Goal: Task Accomplishment & Management: Use online tool/utility

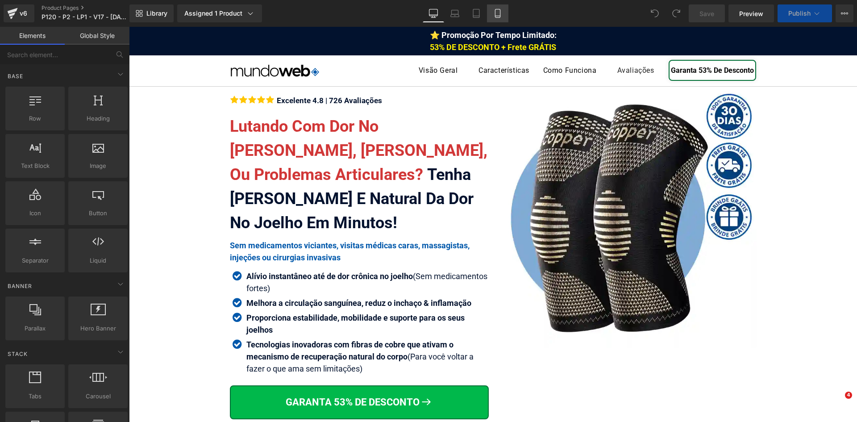
click at [494, 17] on icon at bounding box center [497, 13] width 9 height 9
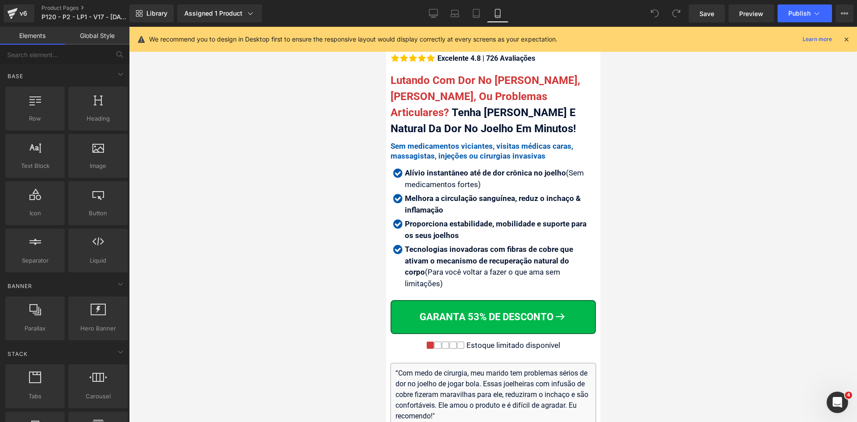
scroll to position [223, 0]
click at [550, 341] on div "Estoque limitado disponível" at bounding box center [512, 345] width 96 height 9
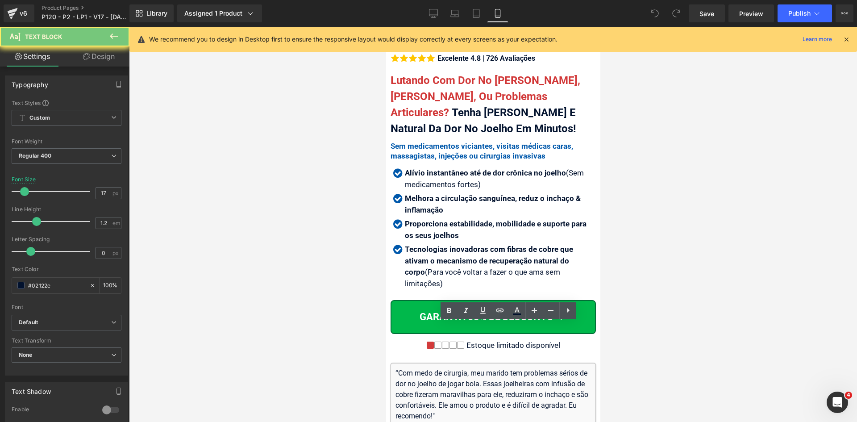
click at [550, 341] on div "Estoque limitado disponível" at bounding box center [512, 345] width 96 height 9
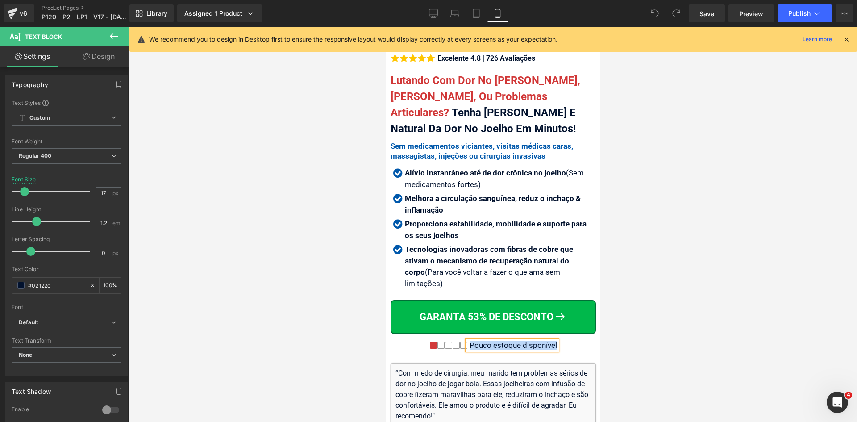
copy div "Pouco estoque disponível"
click at [102, 192] on input "17" at bounding box center [104, 192] width 16 height 11
drag, startPoint x: 102, startPoint y: 192, endPoint x: 108, endPoint y: 193, distance: 5.8
click at [103, 192] on input "17" at bounding box center [104, 192] width 16 height 11
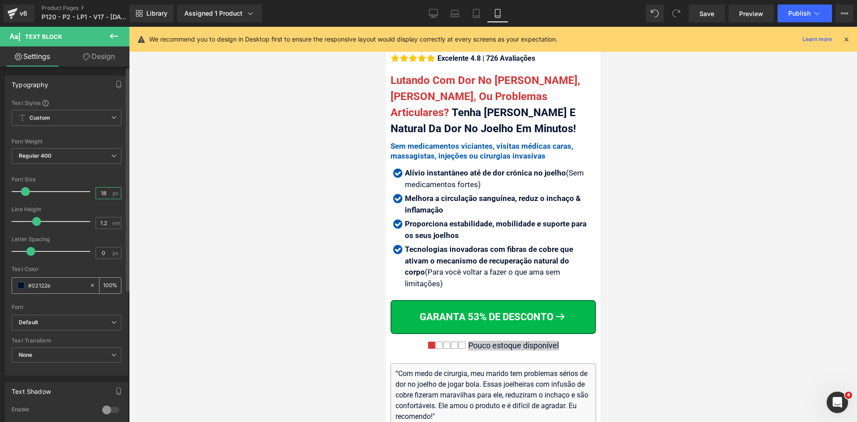
type input "18"
click at [51, 286] on input "#02122e" at bounding box center [56, 285] width 57 height 10
paste input "Pouco estoque disponível"
click at [55, 284] on input "#02122e" at bounding box center [56, 285] width 57 height 10
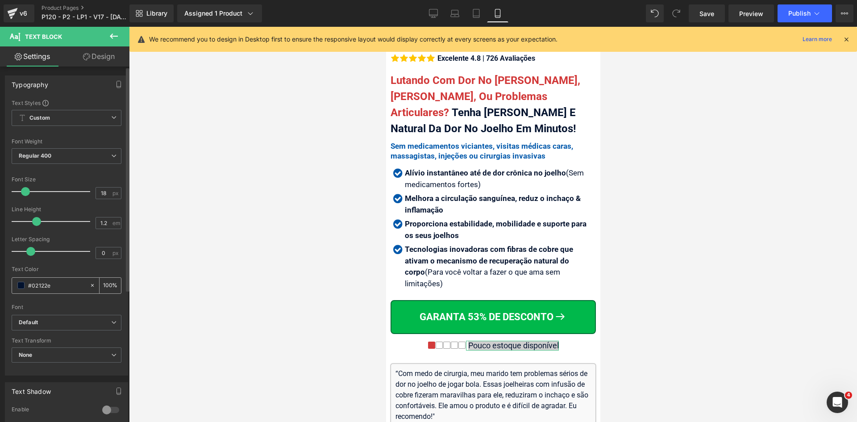
paste input "3F3D5C"
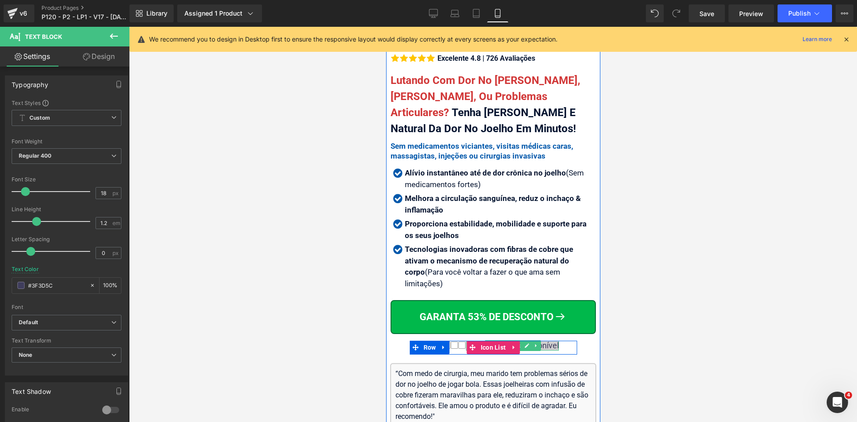
type input "#3F3D5C"
click at [540, 341] on div "Pouco estoque disponível" at bounding box center [511, 346] width 93 height 10
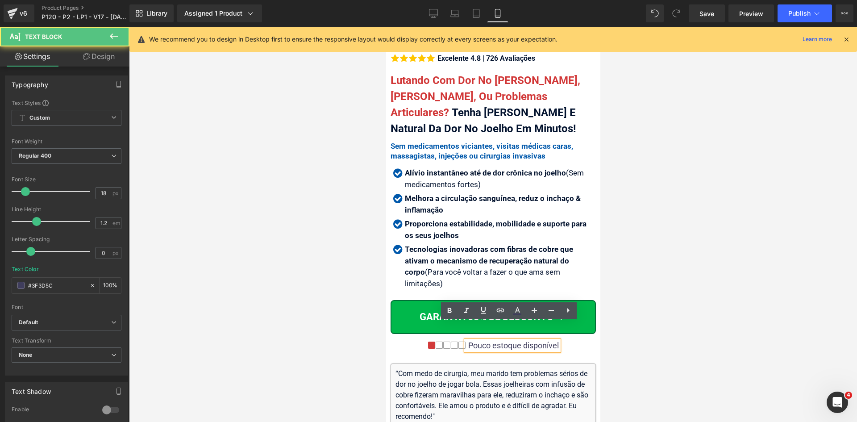
click at [540, 341] on div "Pouco estoque disponível" at bounding box center [511, 346] width 93 height 10
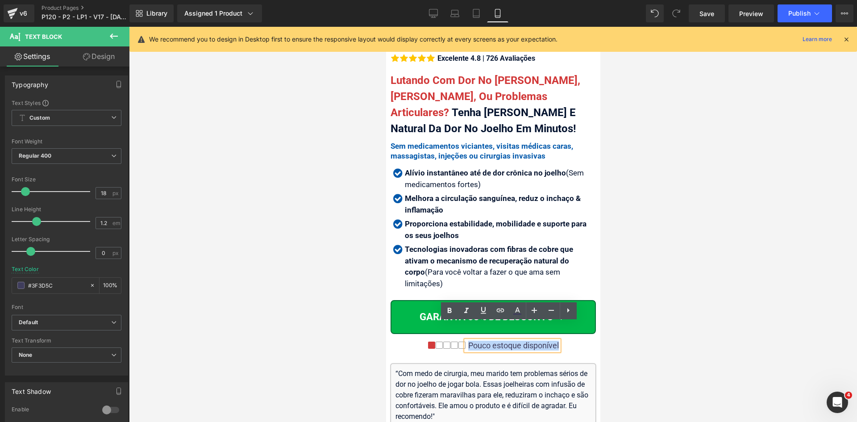
click at [540, 341] on div "Pouco estoque disponível" at bounding box center [511, 346] width 93 height 10
drag, startPoint x: 966, startPoint y: 337, endPoint x: 580, endPoint y: 311, distance: 387.0
click at [671, 258] on div at bounding box center [493, 224] width 728 height 395
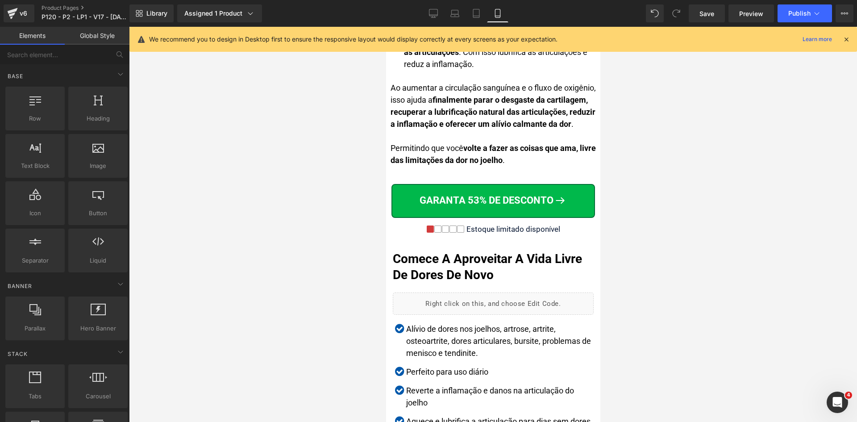
scroll to position [2807, 0]
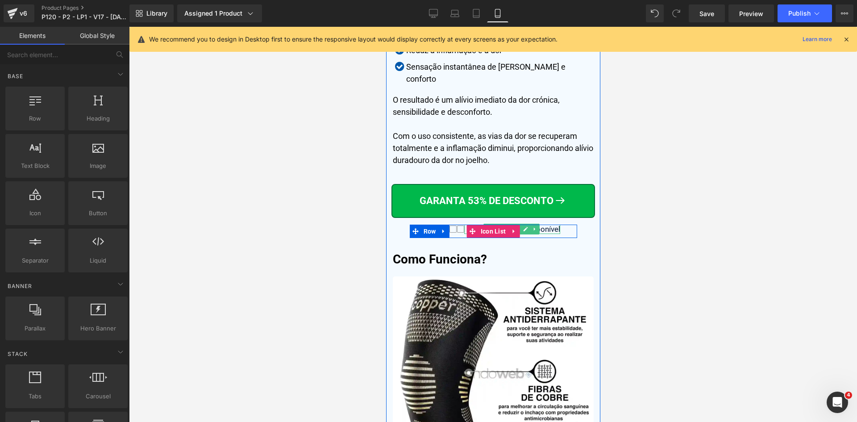
click at [546, 224] on div "Estoque limitado disponível" at bounding box center [512, 228] width 96 height 9
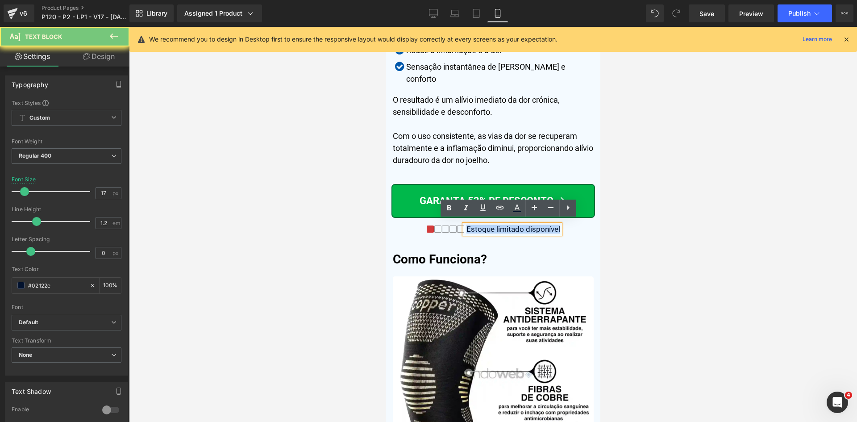
paste div
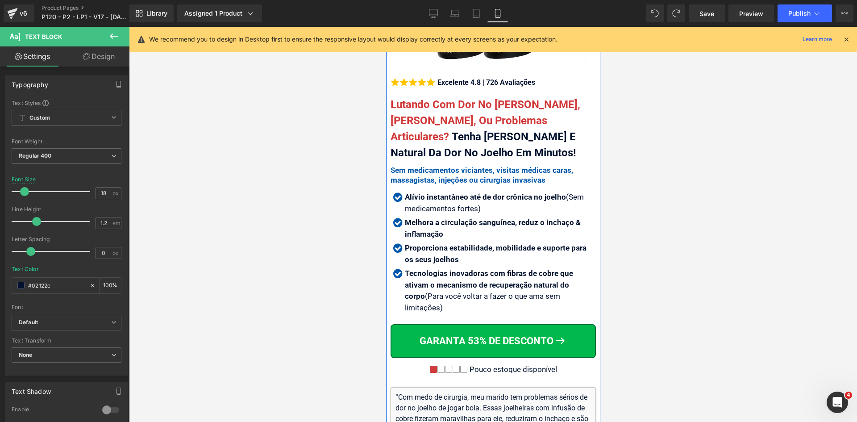
scroll to position [223, 0]
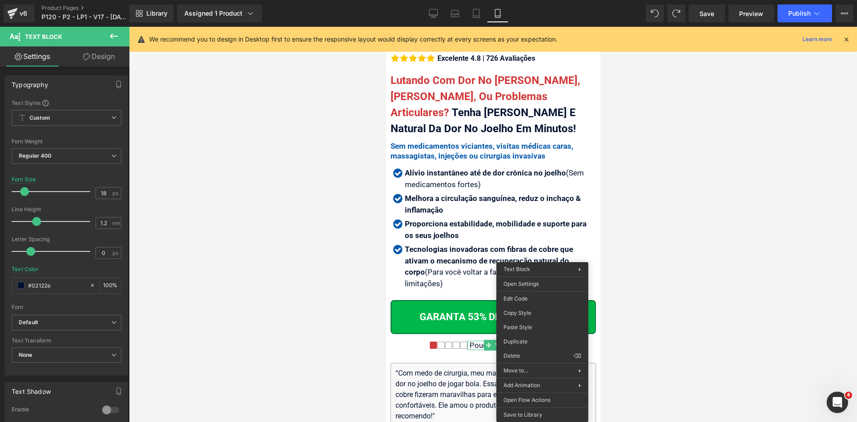
drag, startPoint x: 917, startPoint y: 337, endPoint x: 531, endPoint y: 311, distance: 387.0
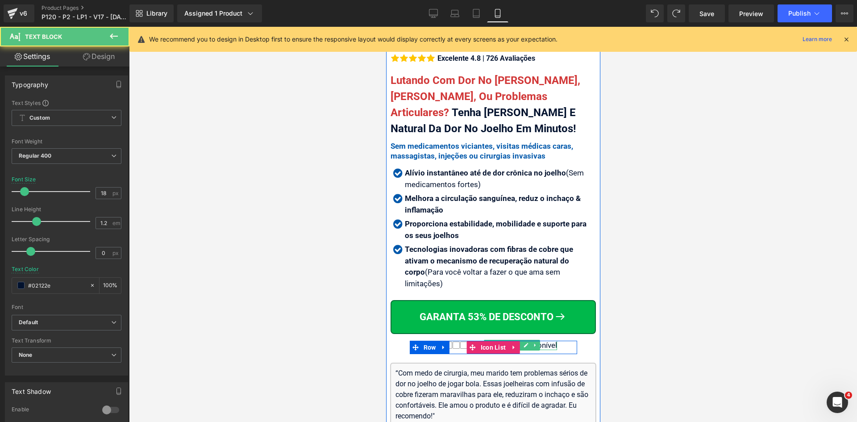
click at [544, 341] on div "Pouco estoque disponível" at bounding box center [512, 345] width 90 height 9
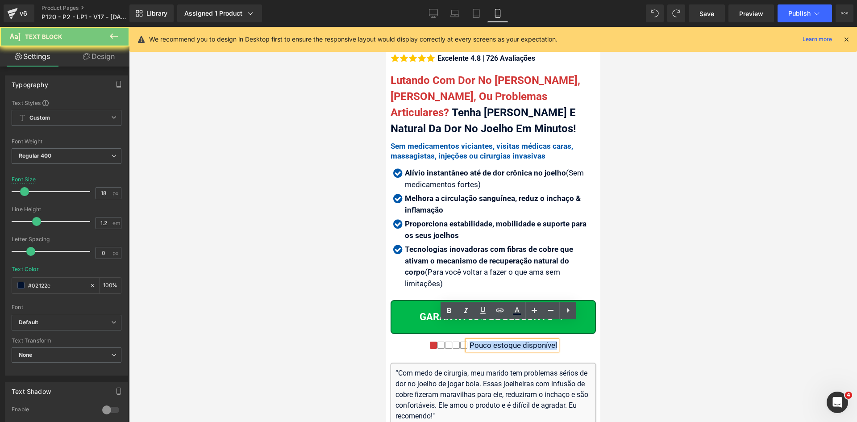
click at [544, 341] on div "Pouco estoque disponível" at bounding box center [512, 345] width 90 height 9
copy div "Pouco estoque disponível"
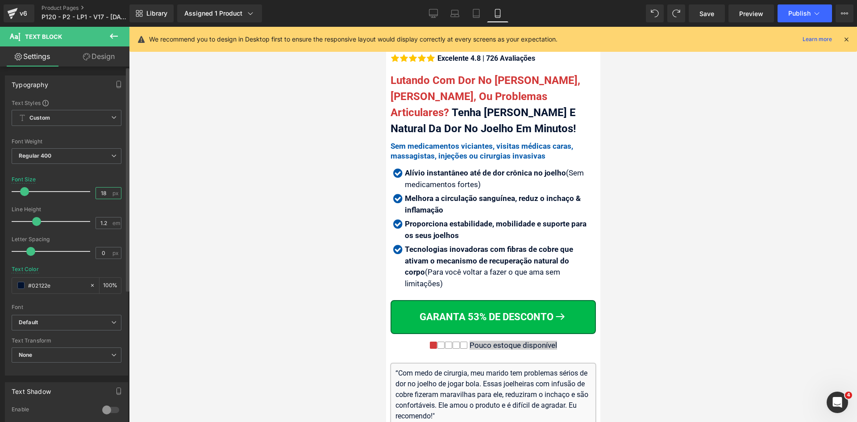
click at [102, 197] on input "18" at bounding box center [104, 192] width 16 height 11
click at [101, 194] on input "17" at bounding box center [104, 192] width 16 height 11
type input "18"
click at [65, 284] on input "#02122e" at bounding box center [56, 285] width 57 height 10
paste input "Pouco estoque disponível"
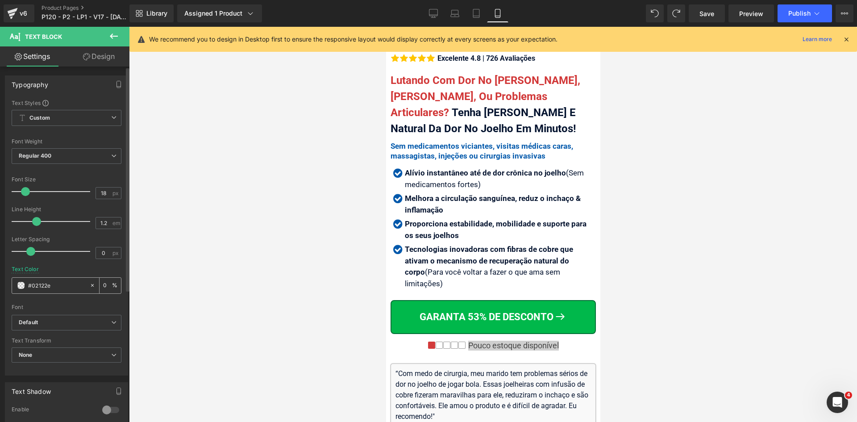
scroll to position [0, 0]
paste input "3F3D5C"
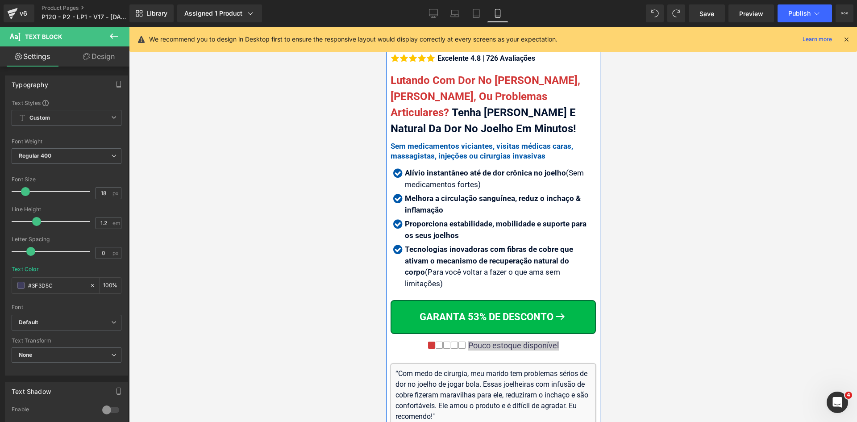
type input "#3F3D5C"
click at [546, 348] on div at bounding box center [511, 349] width 93 height 2
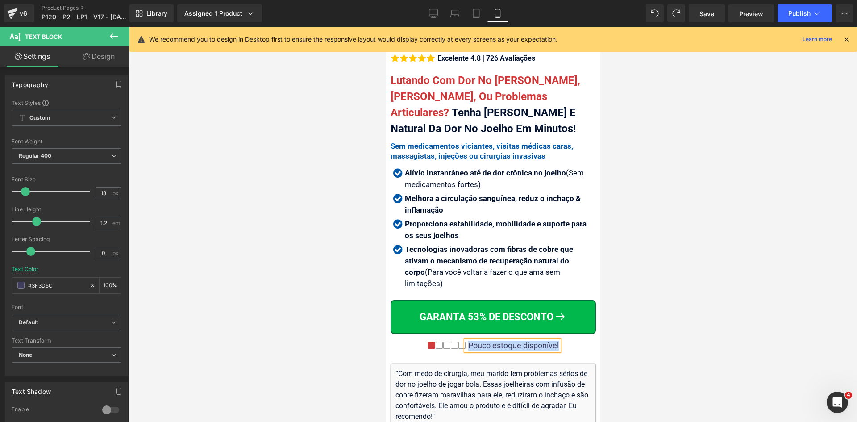
click at [546, 341] on div "Pouco estoque disponível" at bounding box center [511, 346] width 93 height 10
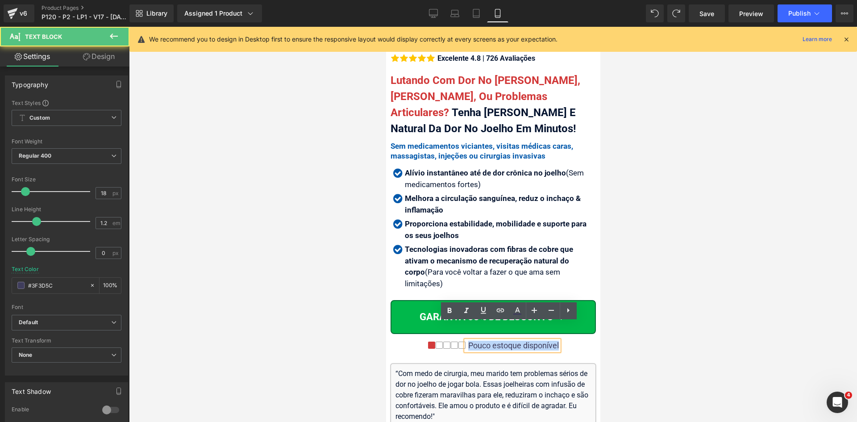
click at [546, 341] on div "Pouco estoque disponível" at bounding box center [511, 346] width 93 height 10
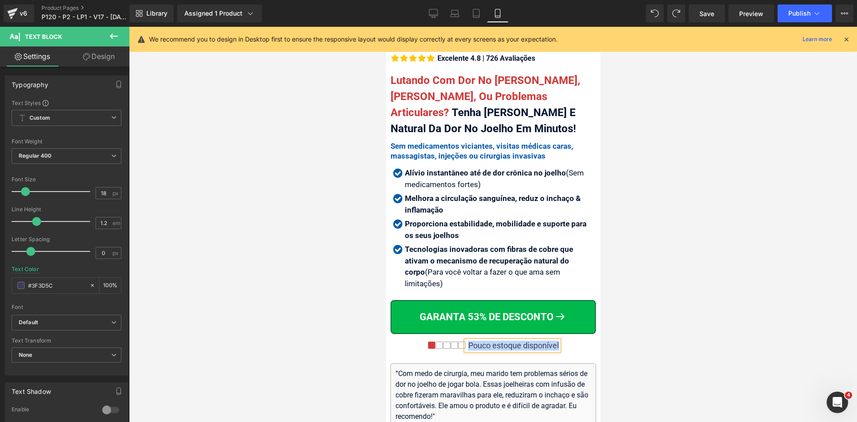
click at [548, 341] on div "Pouco estoque disponível" at bounding box center [511, 346] width 93 height 10
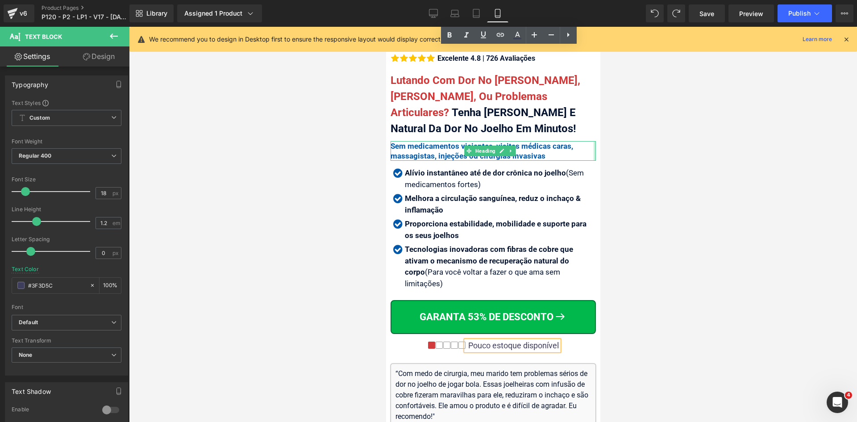
scroll to position [1886, 0]
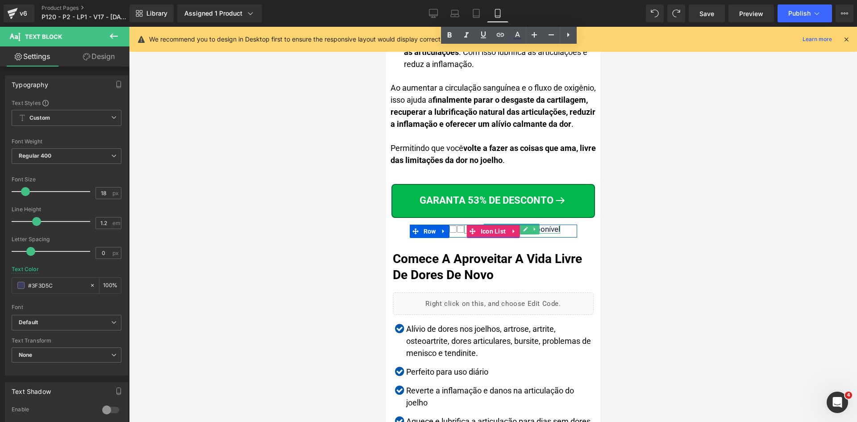
click at [542, 224] on div "Estoque limitado disponível" at bounding box center [512, 228] width 96 height 9
paste div
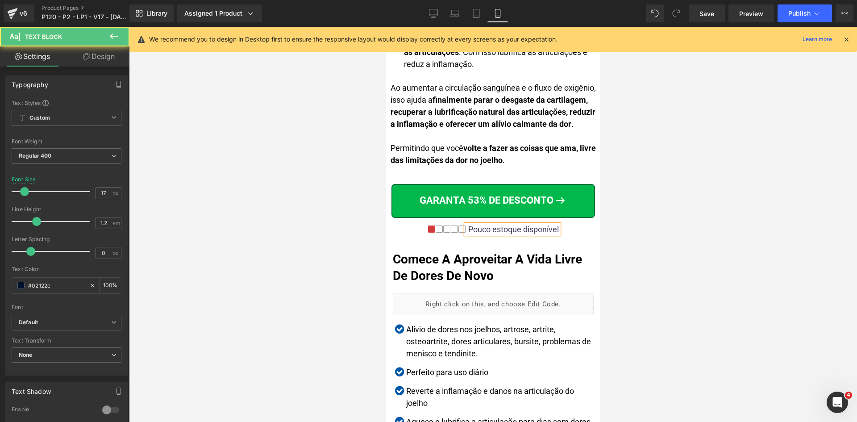
scroll to position [3903, 0]
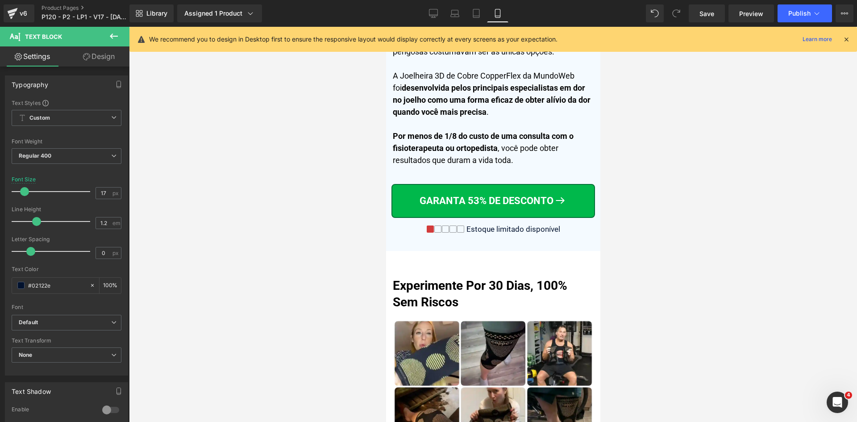
click at [544, 224] on div "Estoque limitado disponível" at bounding box center [512, 228] width 96 height 9
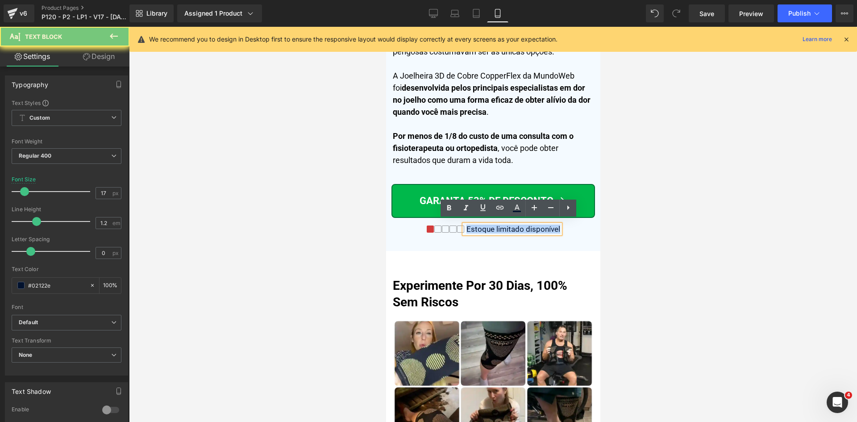
paste div
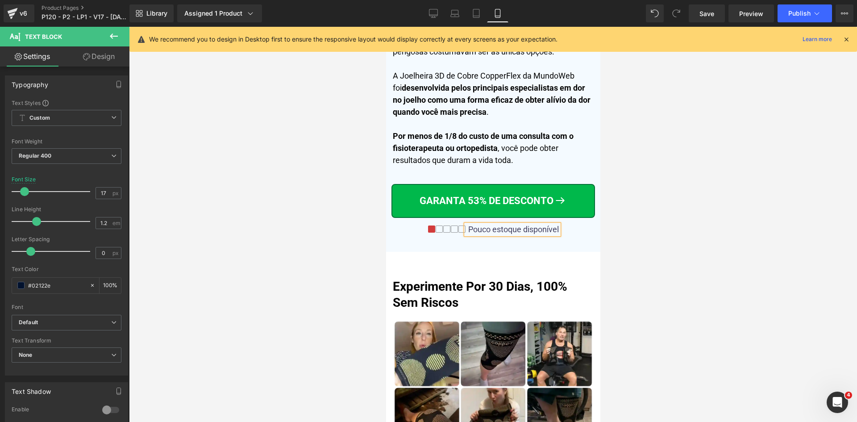
scroll to position [4677, 0]
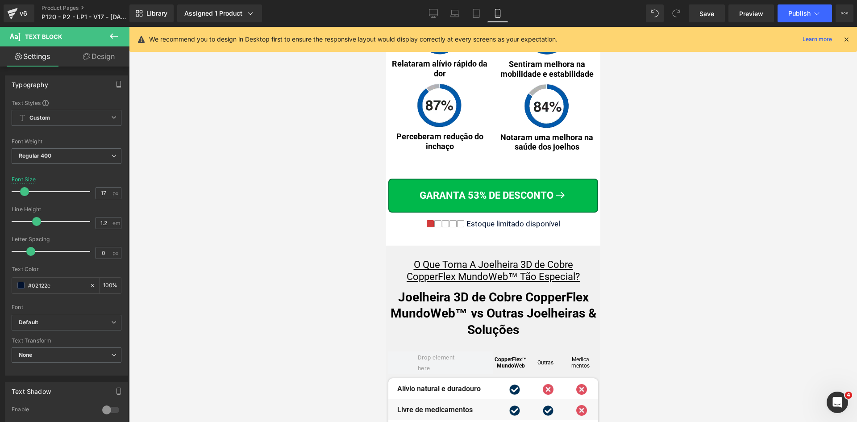
click at [542, 225] on div "Estoque limitado disponível" at bounding box center [512, 223] width 96 height 9
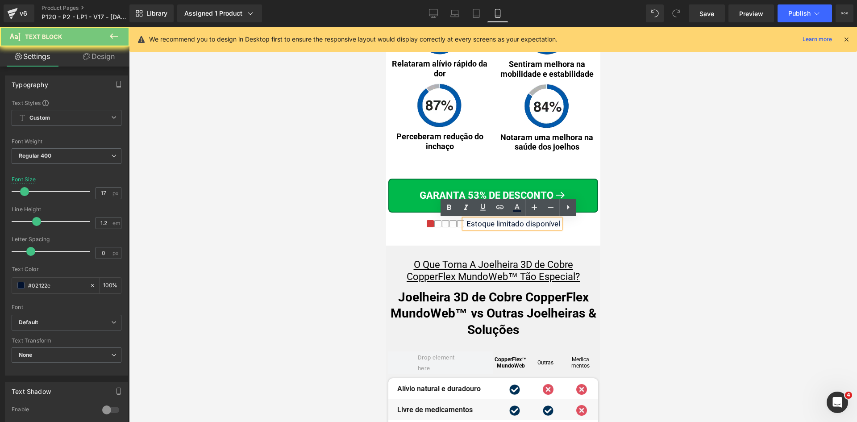
click at [542, 225] on div "Estoque limitado disponível" at bounding box center [512, 223] width 96 height 9
paste div
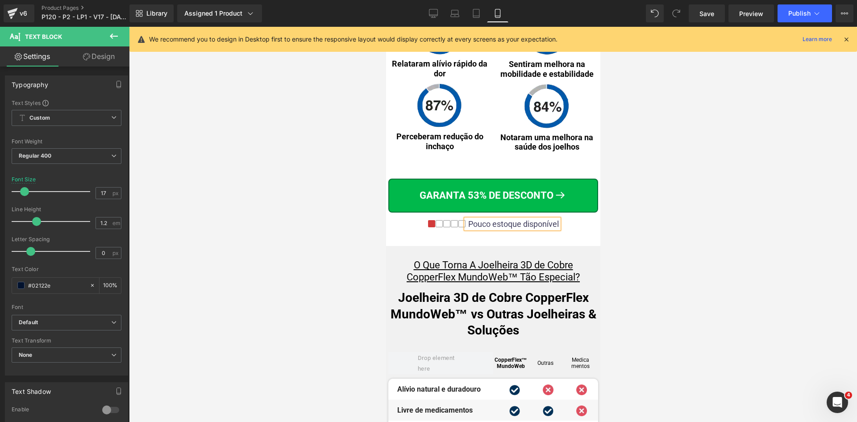
scroll to position [5087, 0]
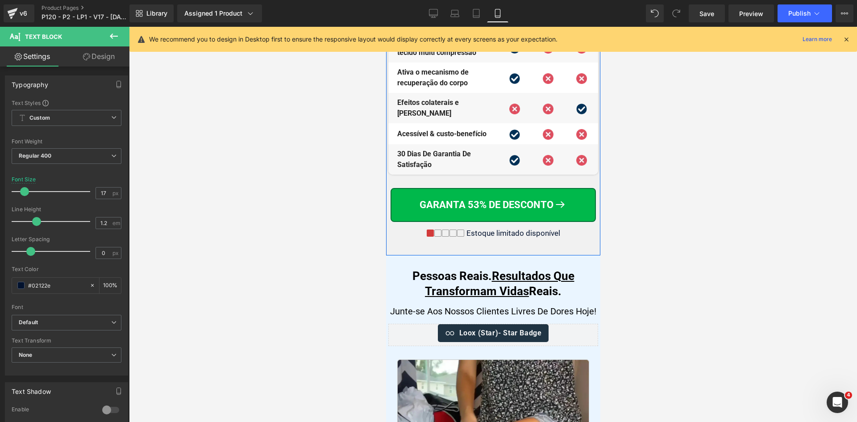
click at [544, 228] on div "Estoque limitado disponível" at bounding box center [512, 232] width 96 height 9
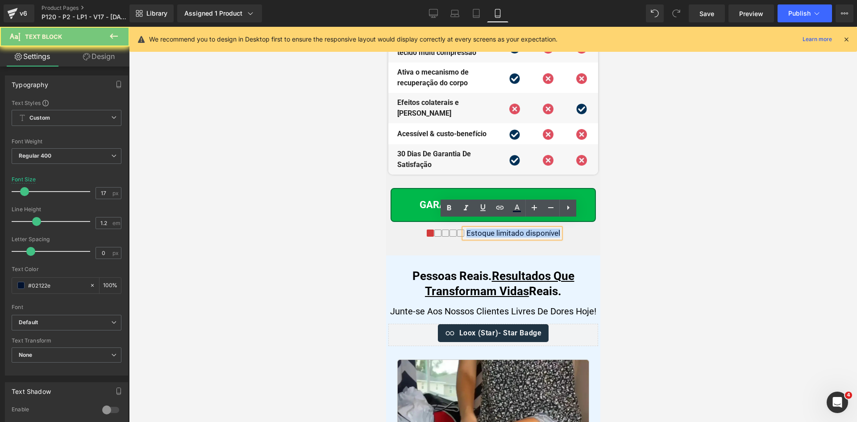
paste div
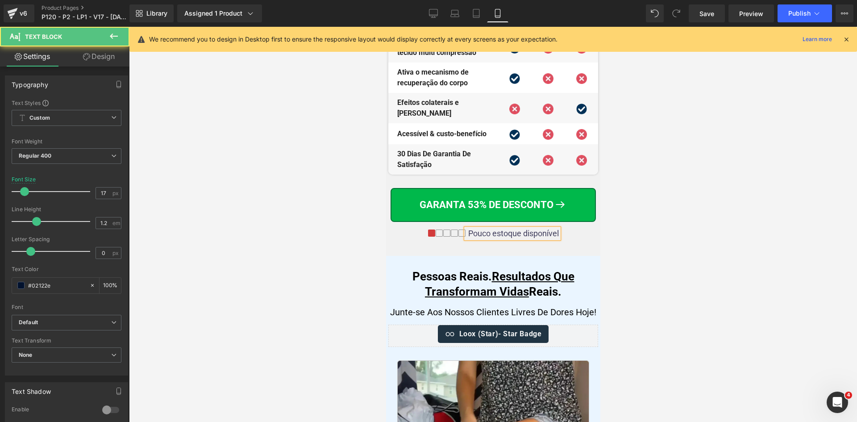
scroll to position [6427, 0]
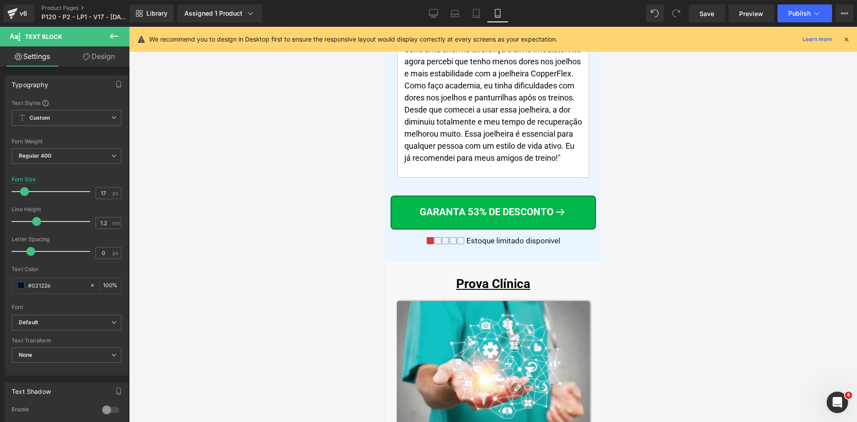
click at [540, 236] on div "Estoque limitado disponível" at bounding box center [512, 240] width 96 height 9
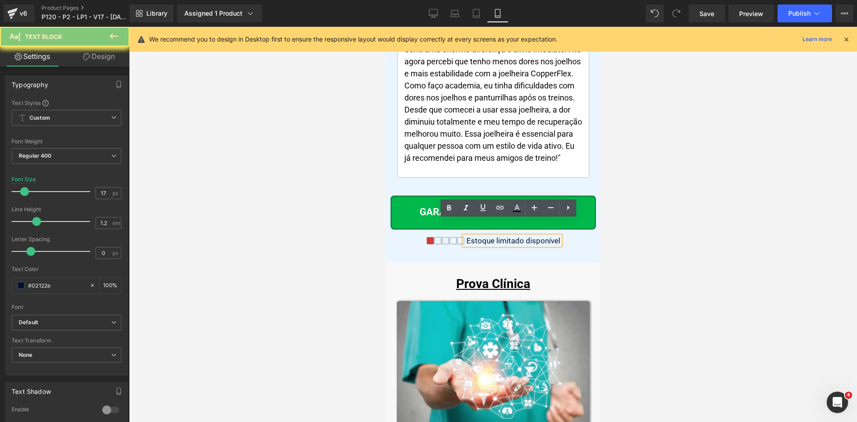
paste div
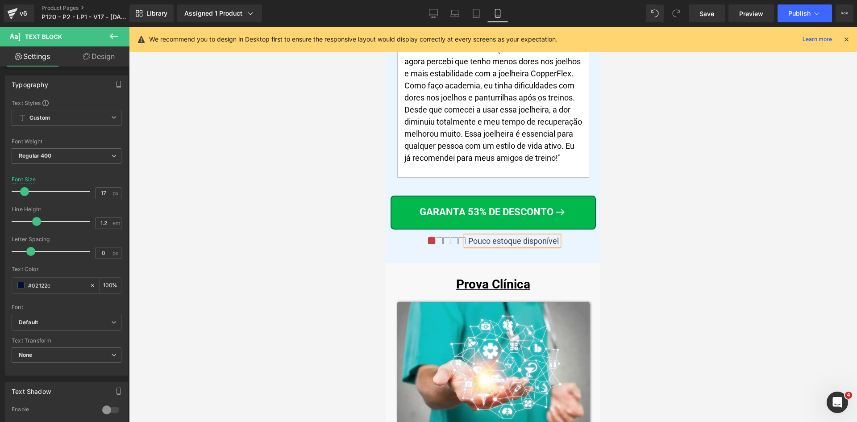
scroll to position [7087, 0]
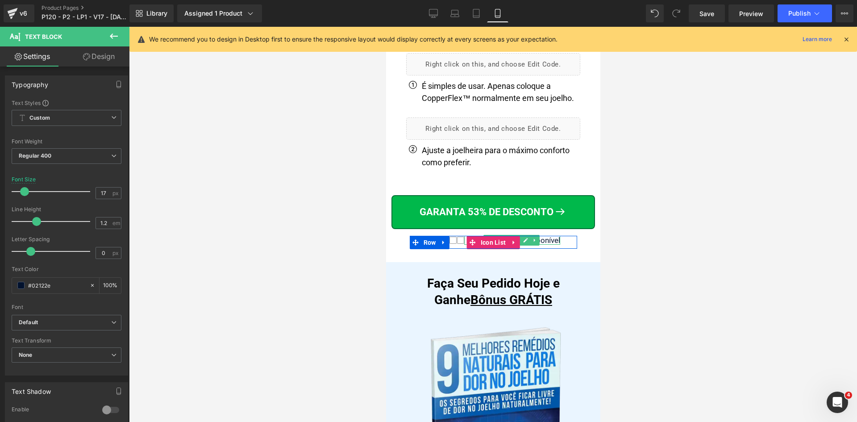
click at [544, 236] on div "Estoque limitado disponível" at bounding box center [512, 240] width 96 height 9
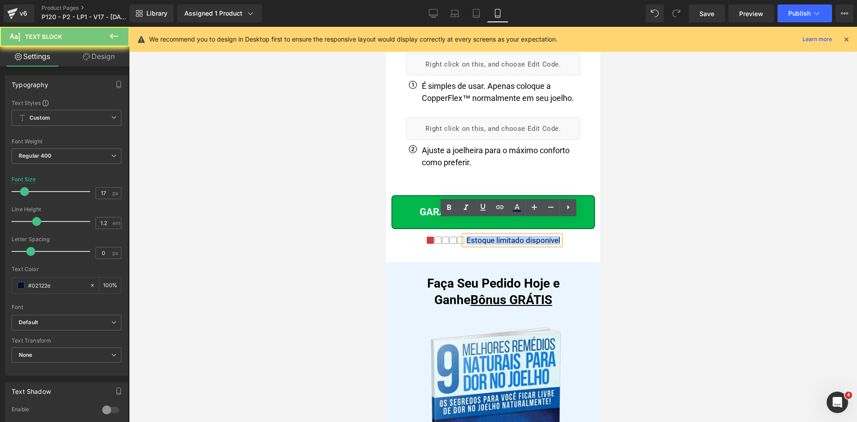
paste div
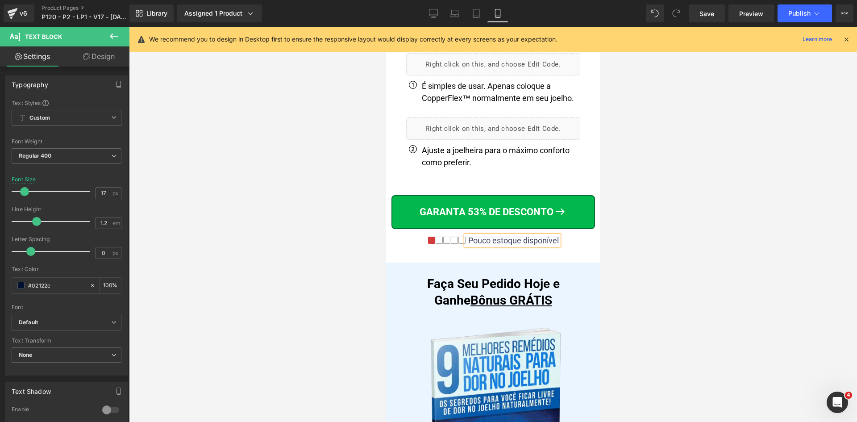
scroll to position [9209, 0]
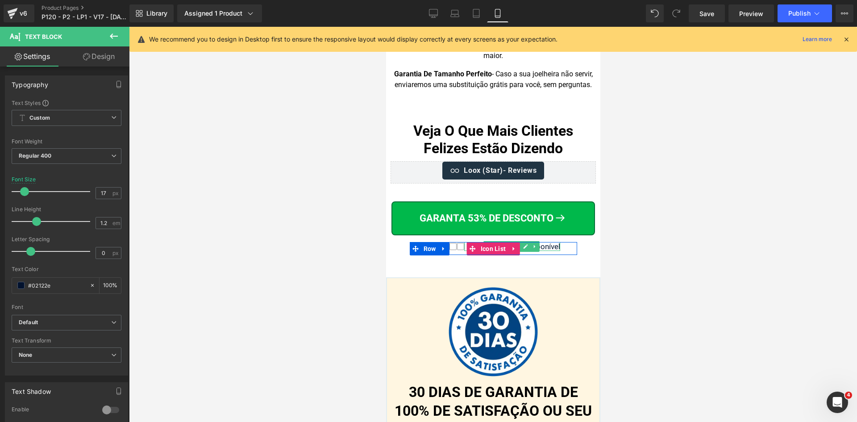
click at [545, 242] on div "Estoque limitado disponível" at bounding box center [512, 246] width 96 height 9
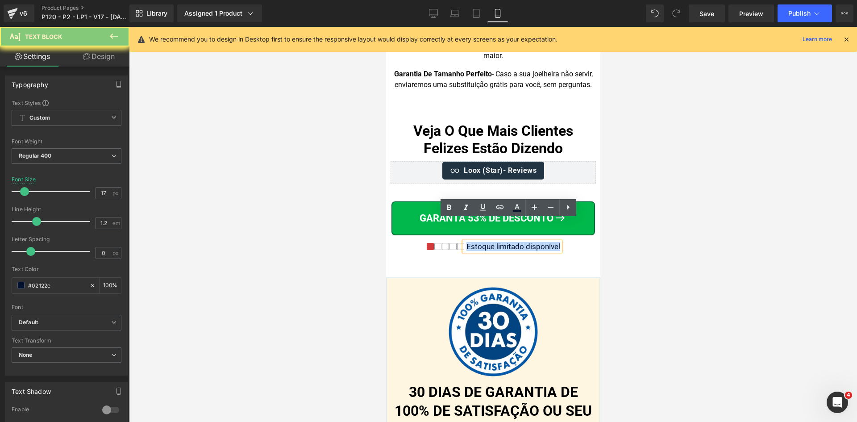
paste div
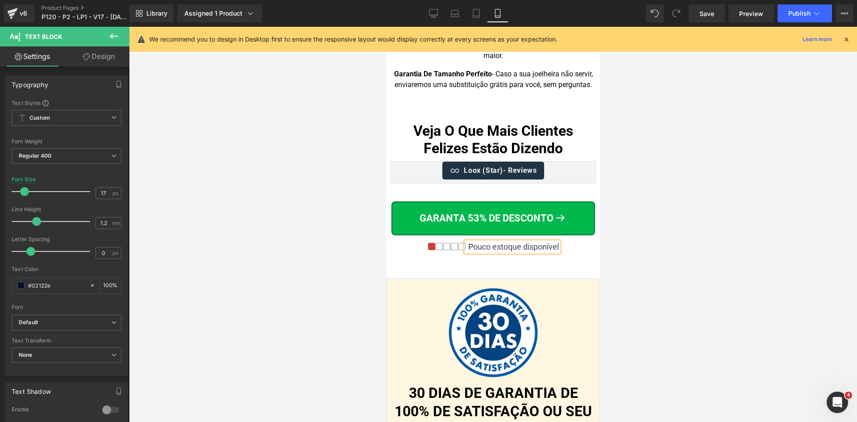
scroll to position [10395, 0]
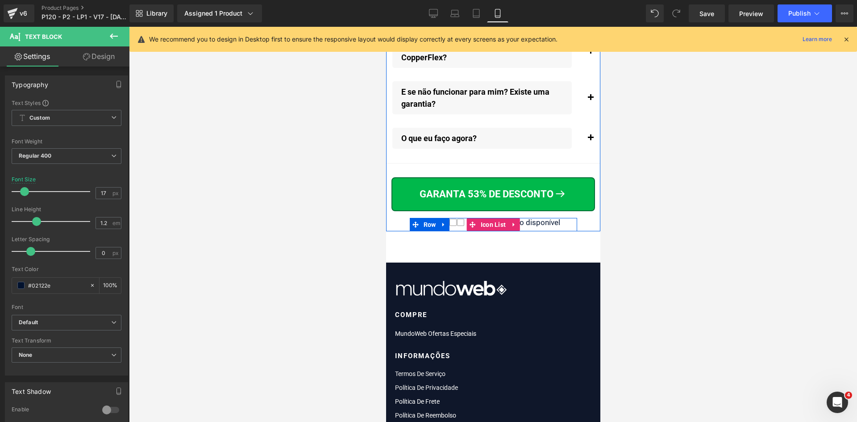
click at [541, 226] on div "Estoque limitado disponível" at bounding box center [512, 222] width 96 height 9
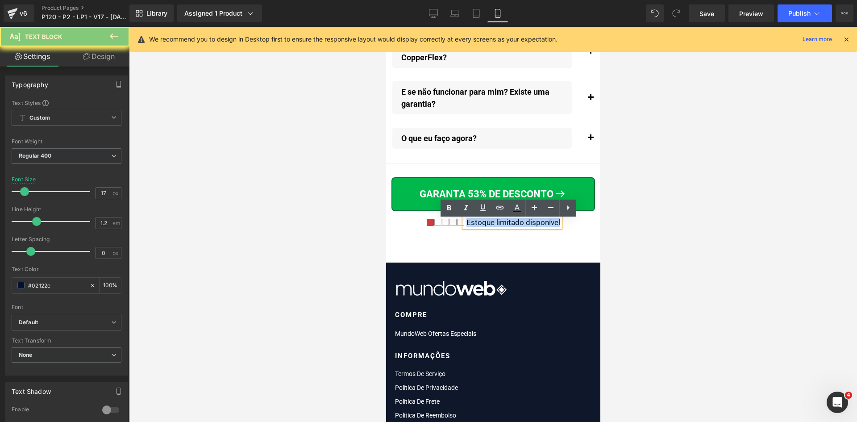
paste div
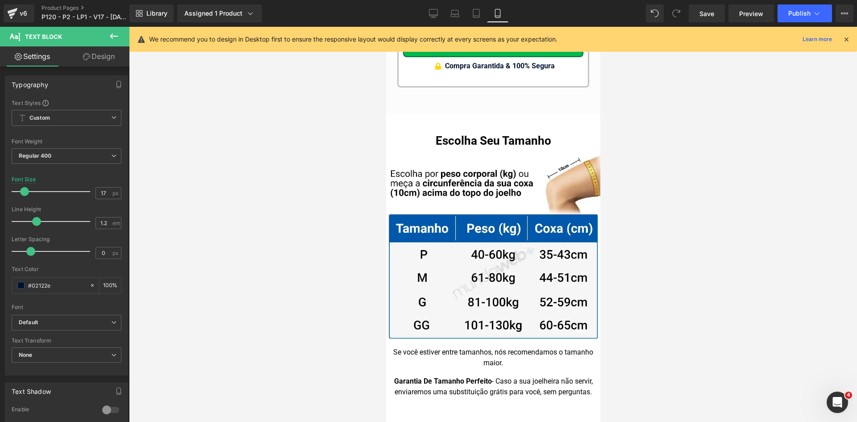
scroll to position [8744, 0]
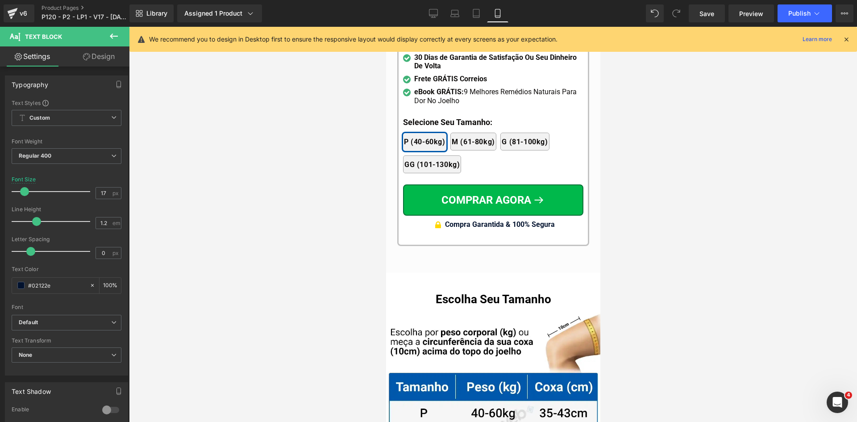
click at [539, 220] on span "Compra Garantida & 100% Segura" at bounding box center [499, 224] width 110 height 8
click at [98, 190] on input "16" at bounding box center [104, 192] width 16 height 11
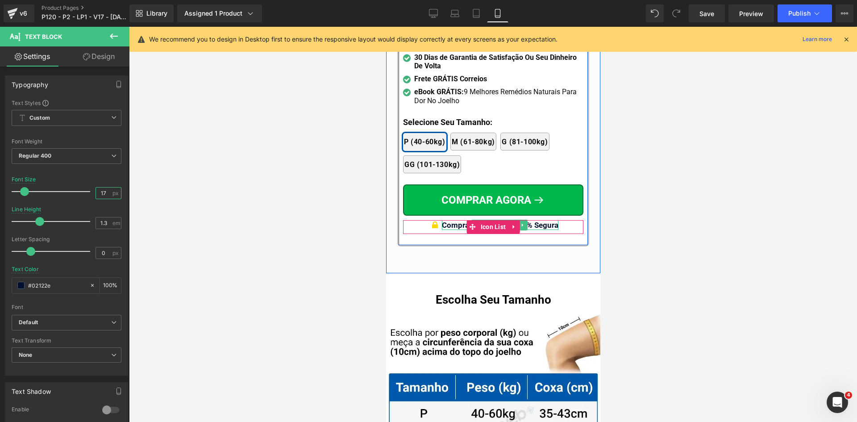
type input "17"
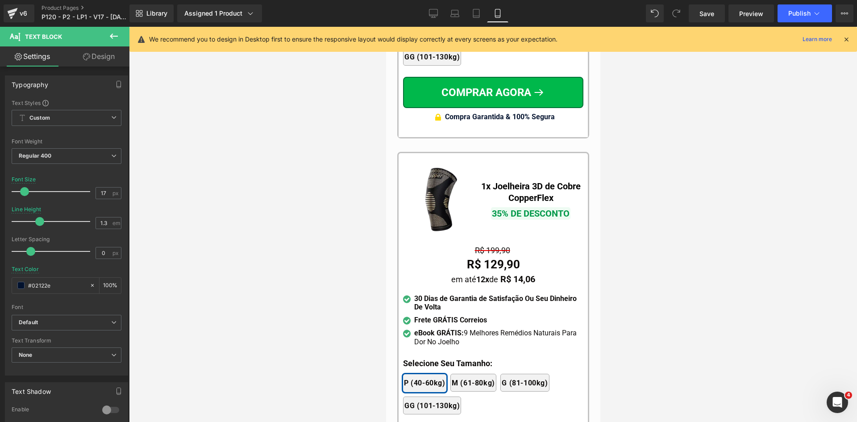
scroll to position [8432, 0]
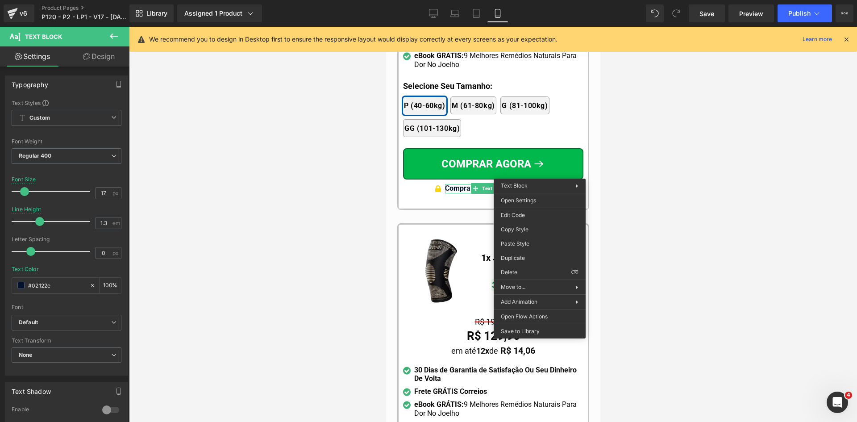
drag, startPoint x: 914, startPoint y: 270, endPoint x: 517, endPoint y: 269, distance: 397.6
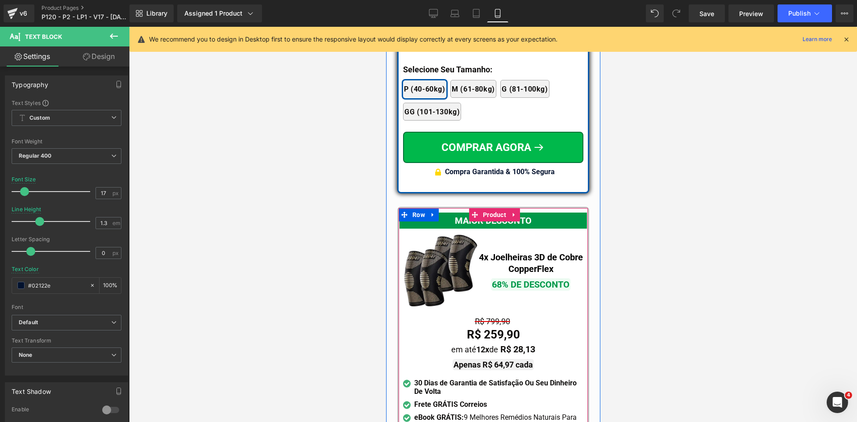
scroll to position [7985, 0]
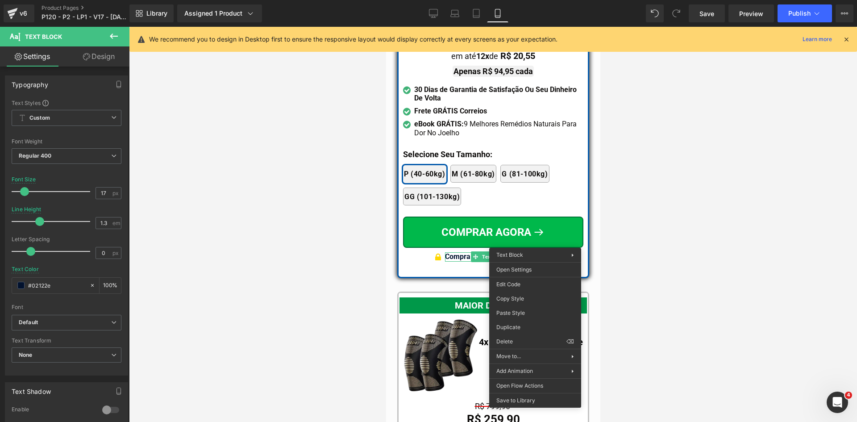
drag, startPoint x: 909, startPoint y: 340, endPoint x: 521, endPoint y: 301, distance: 390.2
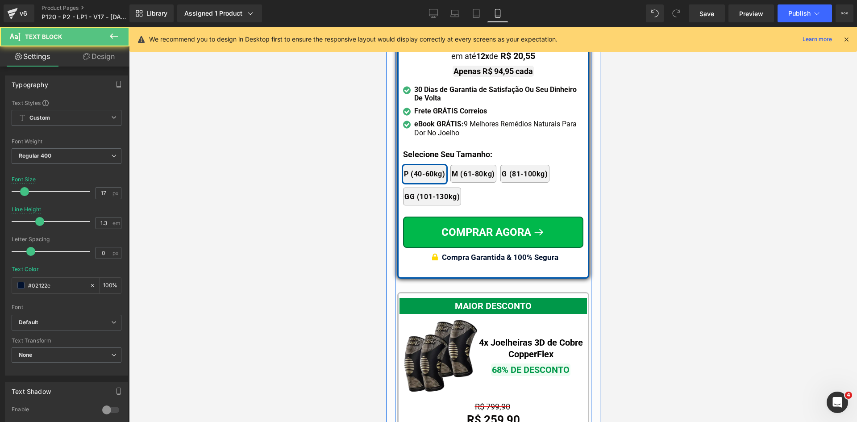
scroll to position [7807, 0]
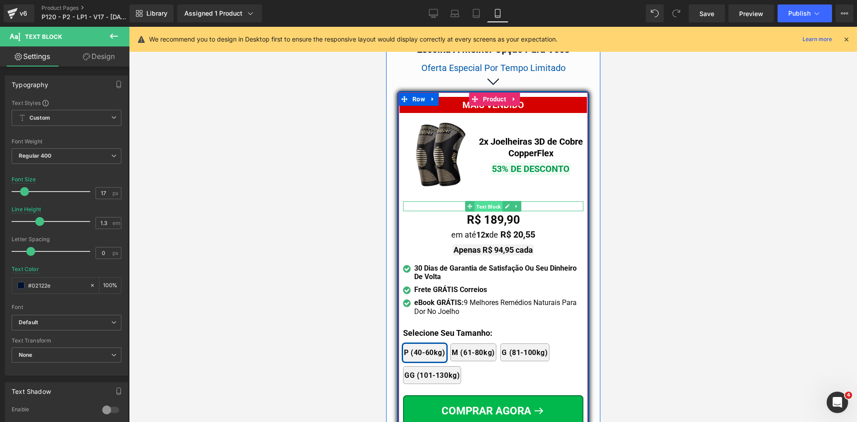
click at [488, 201] on span "Text Block" at bounding box center [488, 206] width 28 height 11
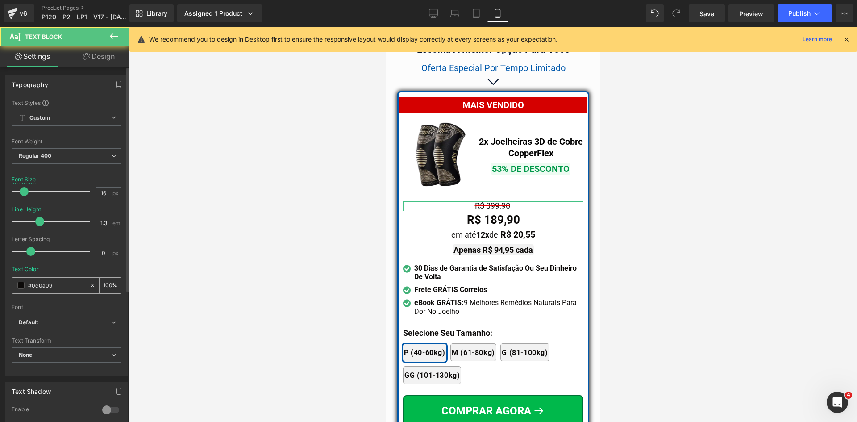
click at [55, 285] on input "#0c0a09" at bounding box center [56, 285] width 57 height 10
click at [66, 156] on span "Regular 400" at bounding box center [67, 156] width 110 height 16
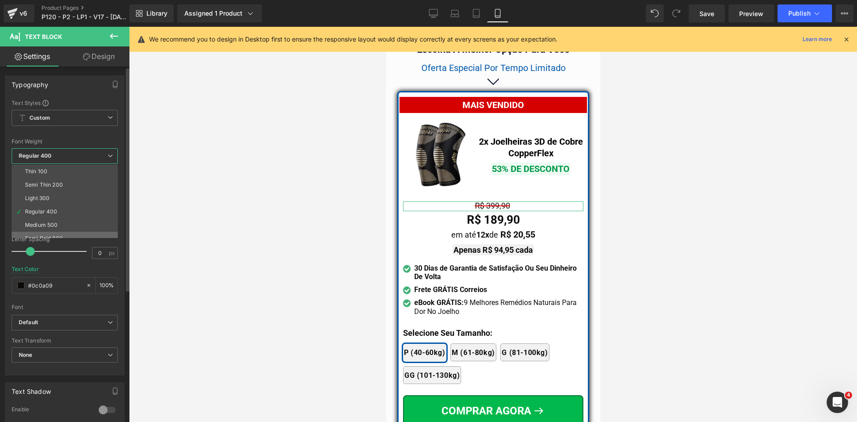
scroll to position [74, 0]
click at [44, 201] on div "Bold 700" at bounding box center [36, 204] width 23 height 6
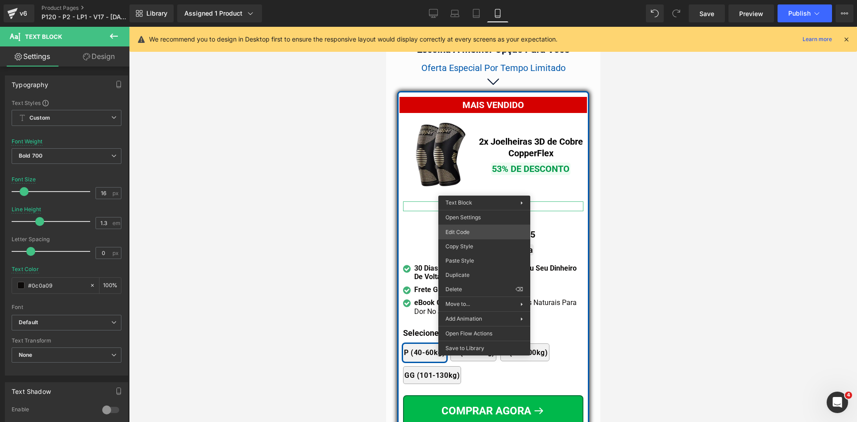
click at [471, 0] on div "Text Block You are previewing how the will restyle your page. You can not edit …" at bounding box center [428, 0] width 857 height 0
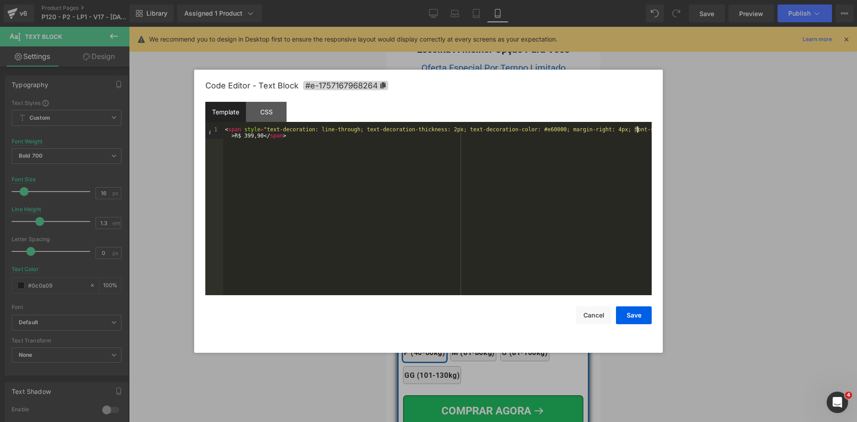
click at [636, 130] on div "< span style = "text-decoration: line-through; text-decoration-thickness: 2px; …" at bounding box center [437, 223] width 428 height 194
click at [640, 317] on button "Save" at bounding box center [634, 315] width 36 height 18
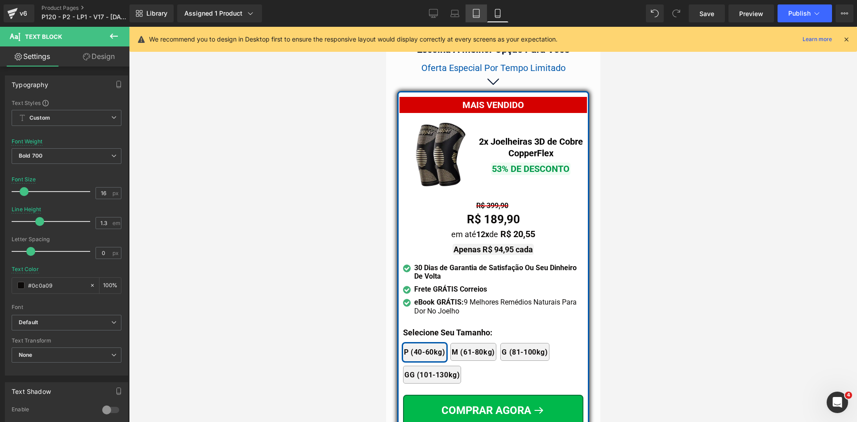
click at [478, 15] on icon at bounding box center [476, 13] width 9 height 9
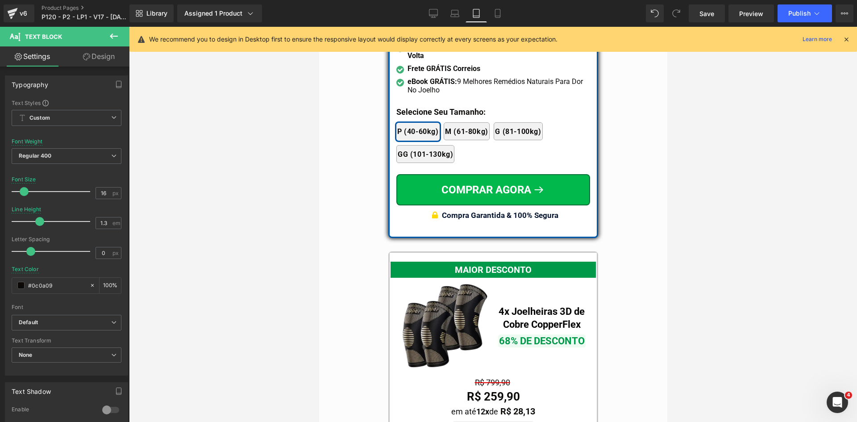
scroll to position [7607, 0]
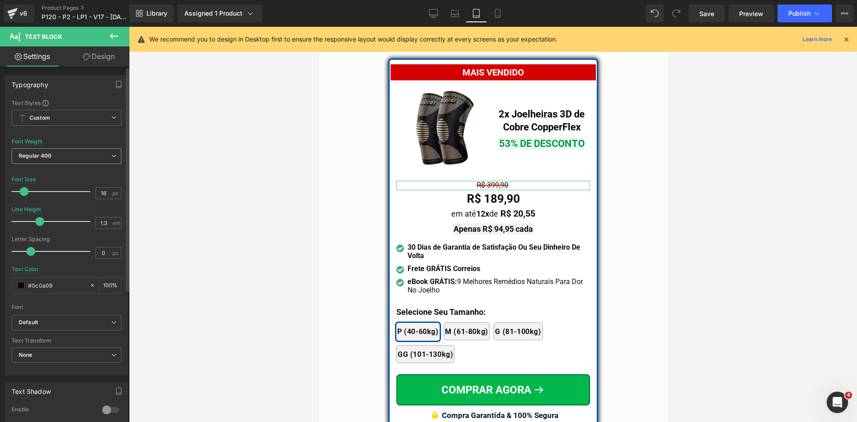
click at [58, 154] on span "Regular 400" at bounding box center [67, 156] width 110 height 16
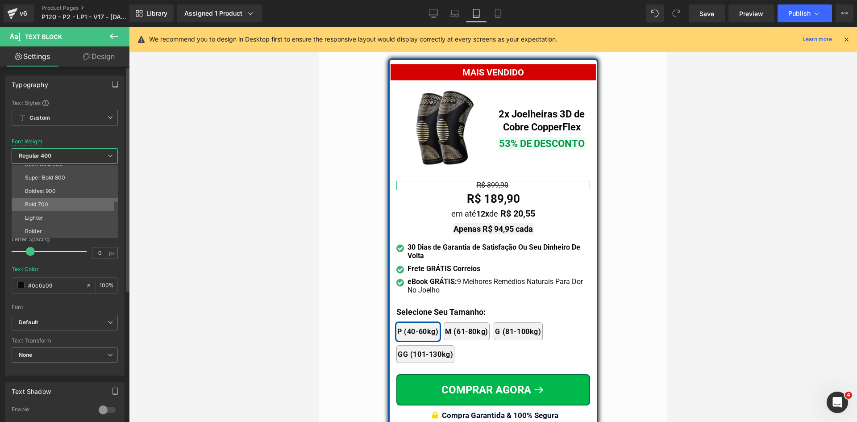
click at [38, 207] on div "Bold 700" at bounding box center [36, 204] width 23 height 6
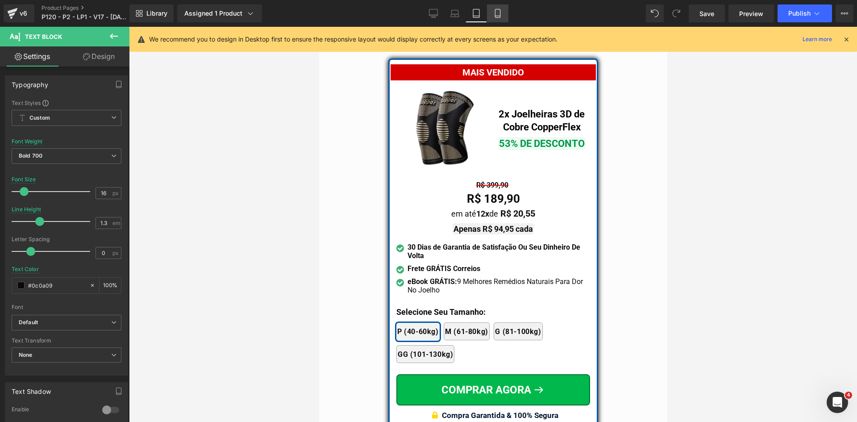
click at [499, 16] on icon at bounding box center [497, 16] width 5 height 0
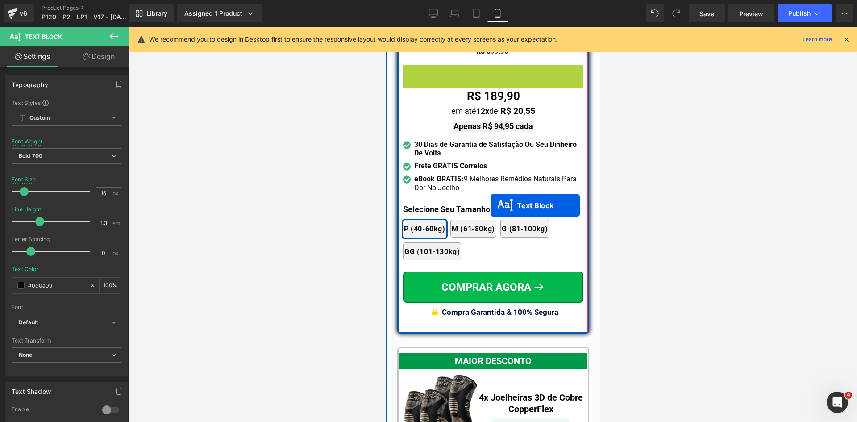
scroll to position [8176, 0]
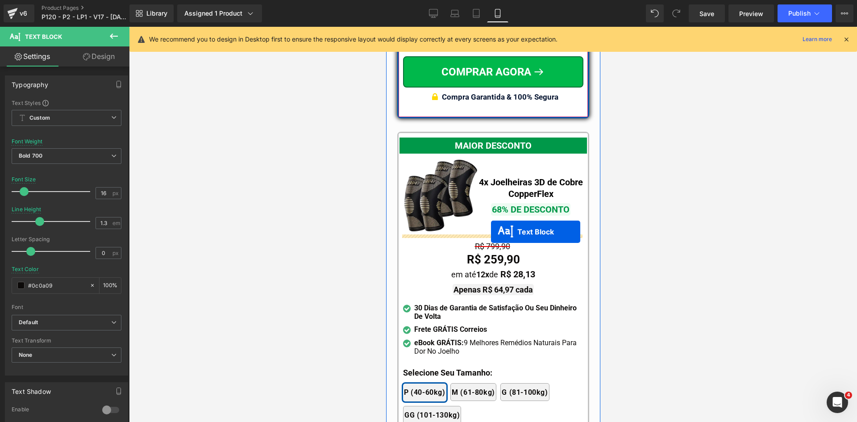
drag, startPoint x: 488, startPoint y: 208, endPoint x: 490, endPoint y: 232, distance: 23.4
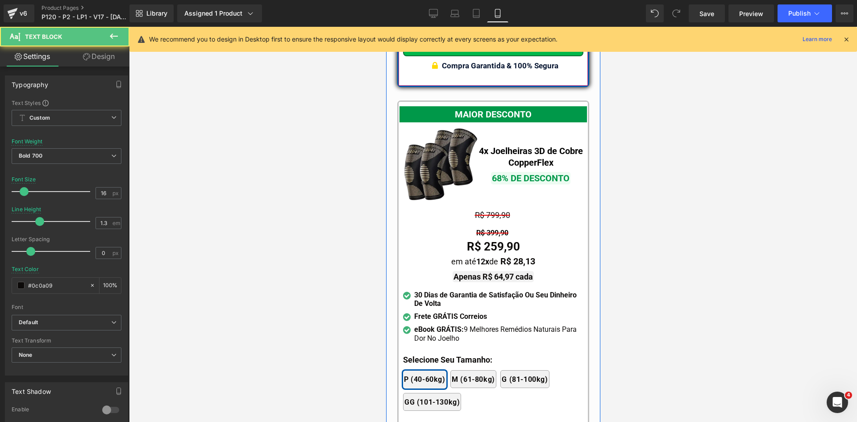
scroll to position [8145, 0]
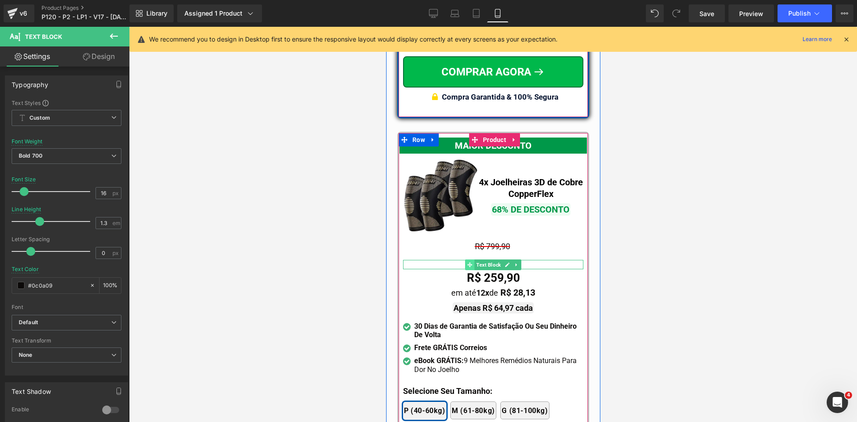
click at [467, 262] on icon at bounding box center [469, 264] width 5 height 5
click at [434, 260] on div "R$ 399,90" at bounding box center [493, 264] width 180 height 9
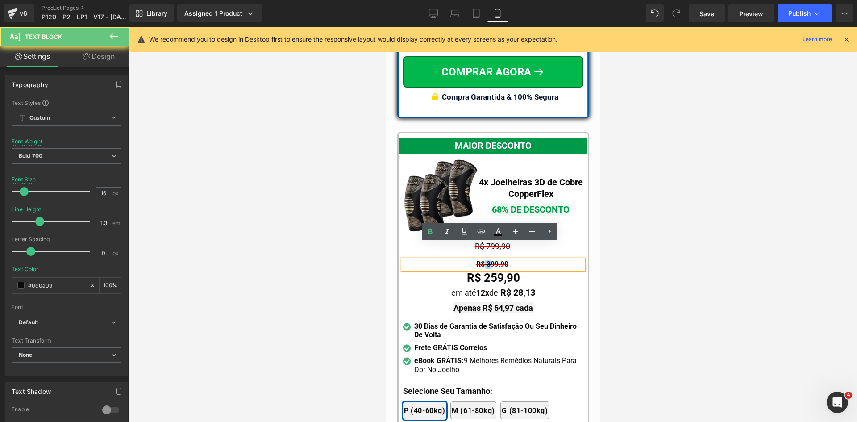
click at [481, 260] on span "R$ 399,90" at bounding box center [492, 264] width 32 height 8
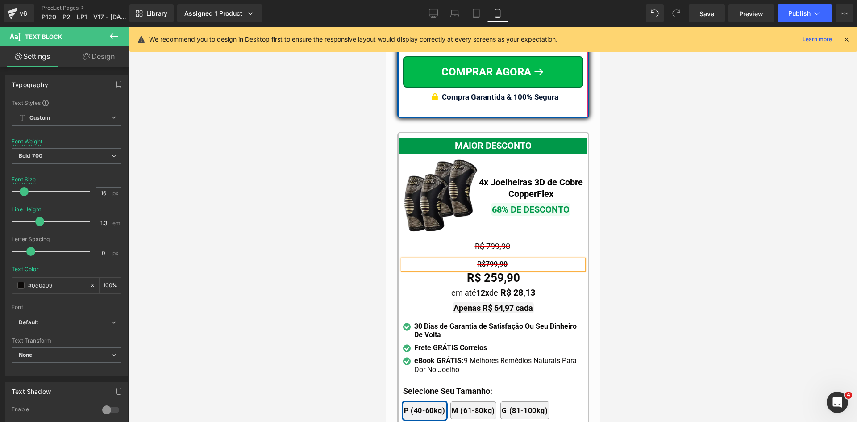
click at [481, 260] on span "R$799,90" at bounding box center [492, 264] width 30 height 8
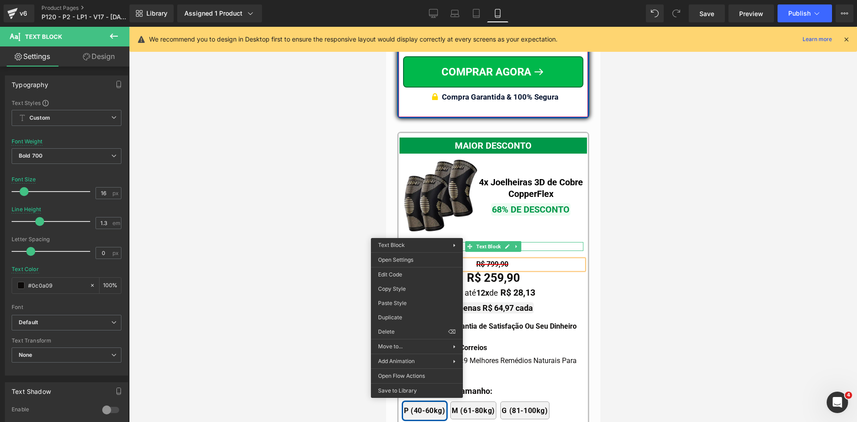
drag, startPoint x: 780, startPoint y: 354, endPoint x: 465, endPoint y: 283, distance: 322.4
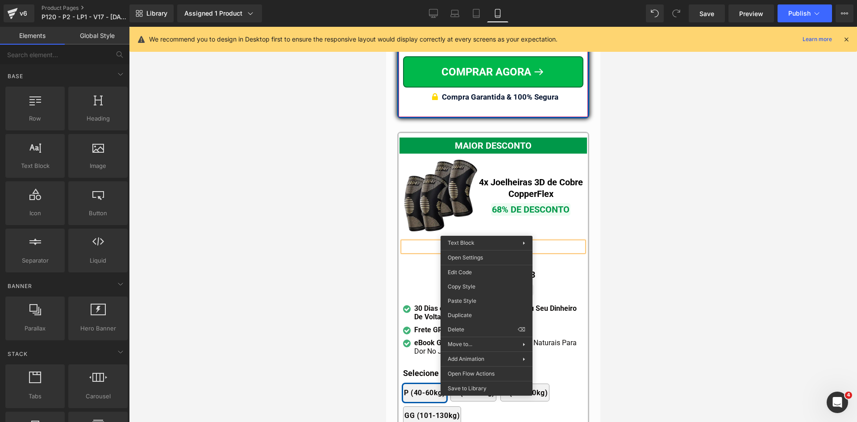
drag, startPoint x: 843, startPoint y: 340, endPoint x: 465, endPoint y: 300, distance: 379.6
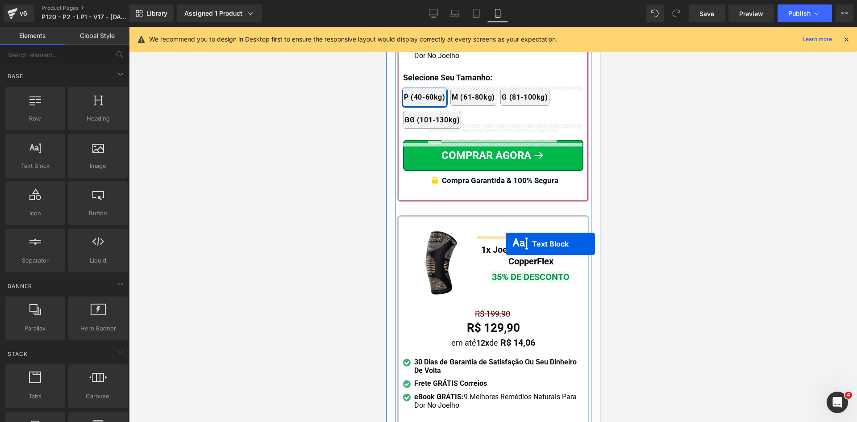
scroll to position [8502, 0]
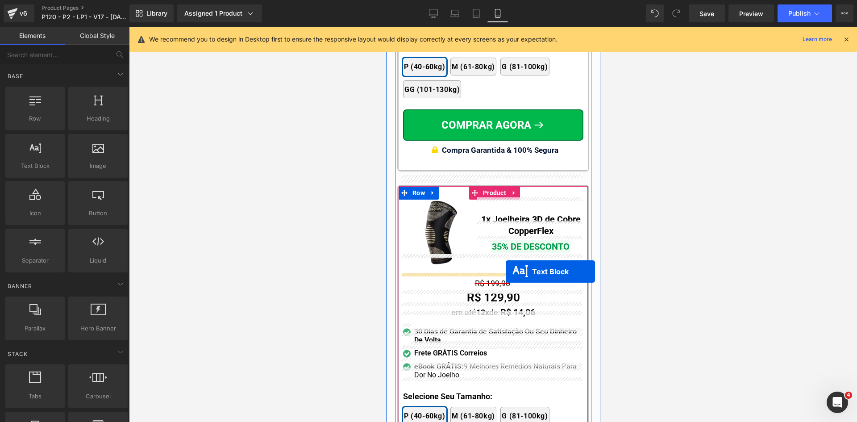
drag, startPoint x: 488, startPoint y: 247, endPoint x: 505, endPoint y: 271, distance: 29.5
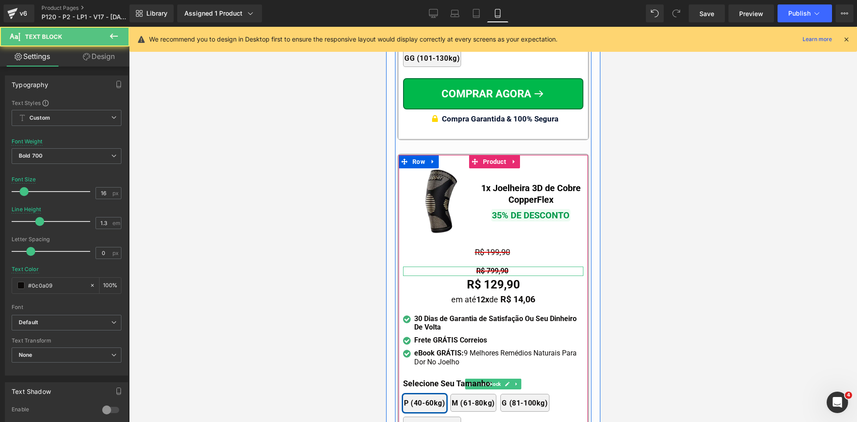
scroll to position [8471, 0]
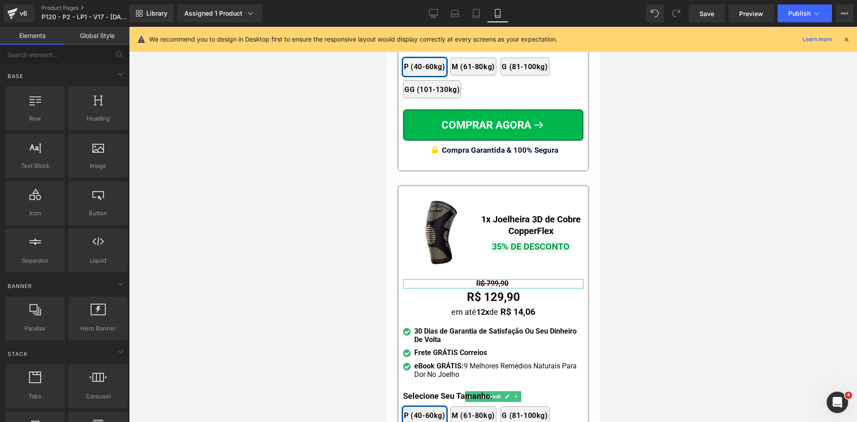
click at [454, 279] on div "R$ 799,90" at bounding box center [493, 283] width 180 height 9
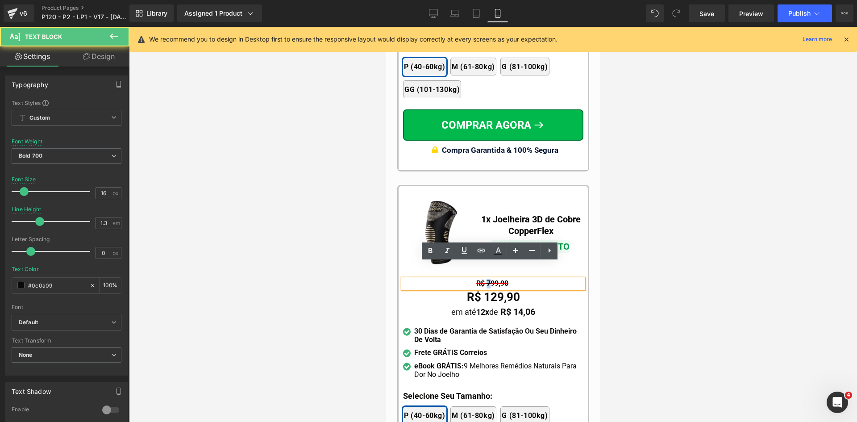
click at [483, 279] on span "R$ 799,90" at bounding box center [492, 283] width 32 height 8
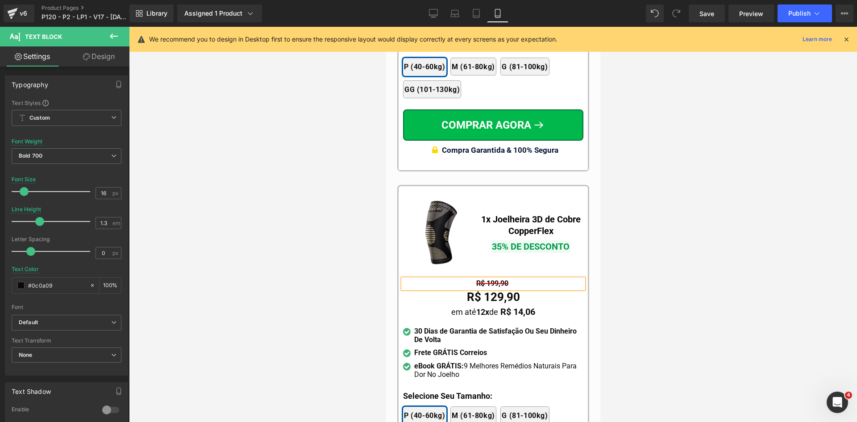
click at [627, 242] on div at bounding box center [493, 224] width 728 height 395
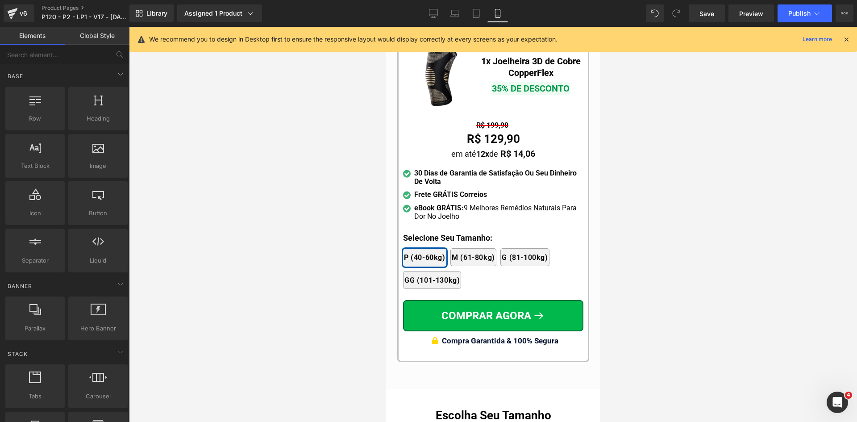
scroll to position [8649, 0]
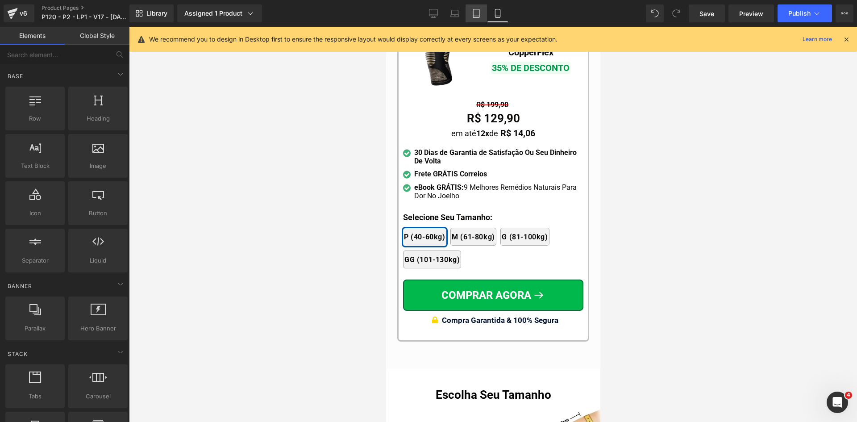
click at [474, 12] on icon at bounding box center [476, 13] width 6 height 8
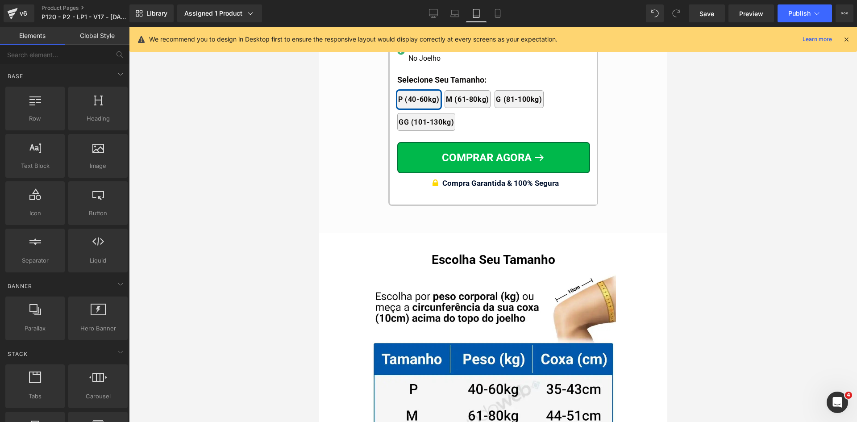
scroll to position [8576, 0]
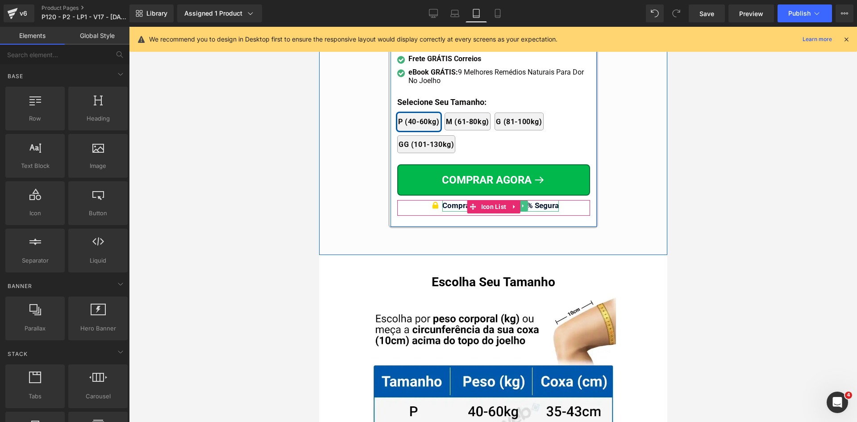
click at [545, 201] on span "Compra Garantida & 100% Segura" at bounding box center [500, 205] width 116 height 9
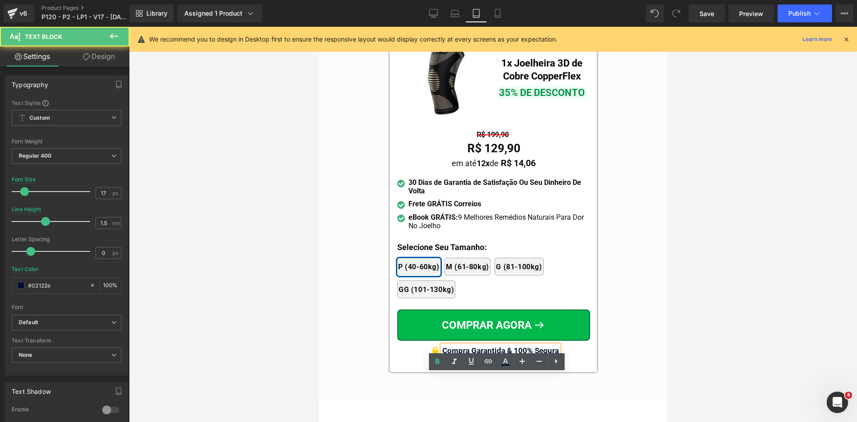
scroll to position [8397, 0]
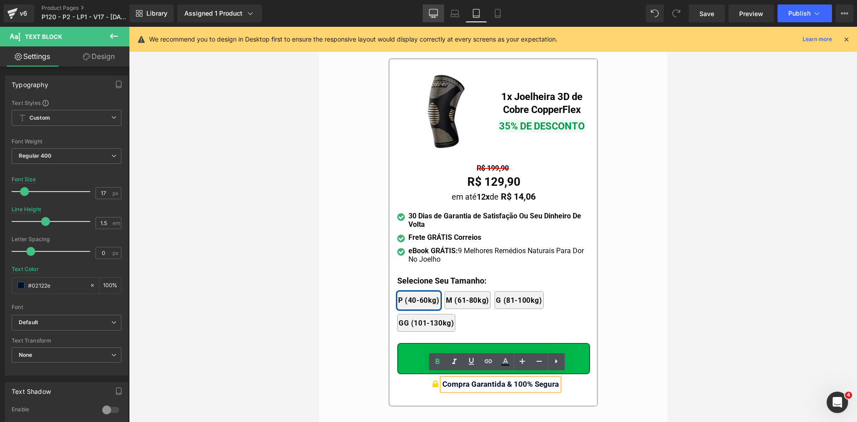
click at [435, 13] on icon at bounding box center [433, 13] width 9 height 9
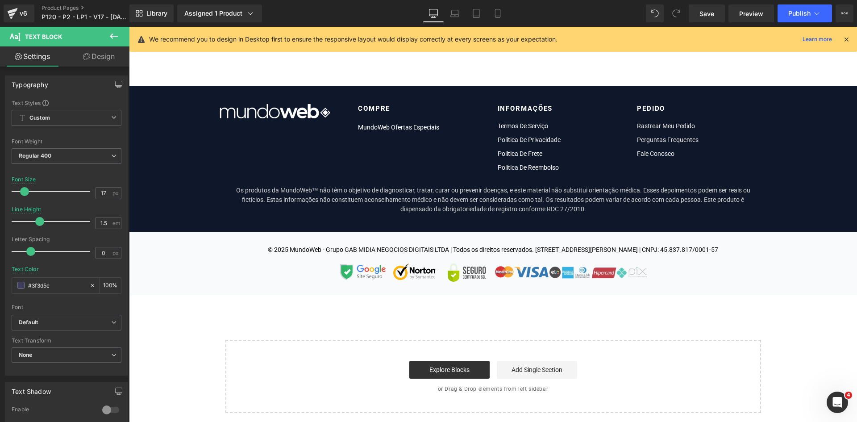
click at [847, 39] on icon at bounding box center [846, 39] width 8 height 8
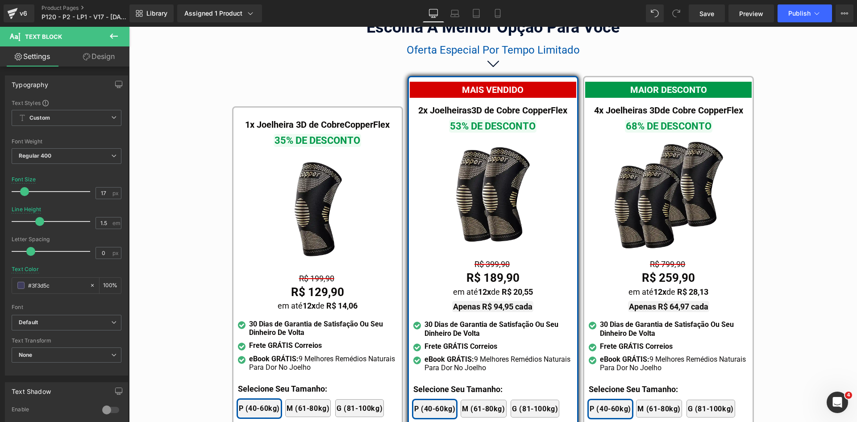
scroll to position [5291, 0]
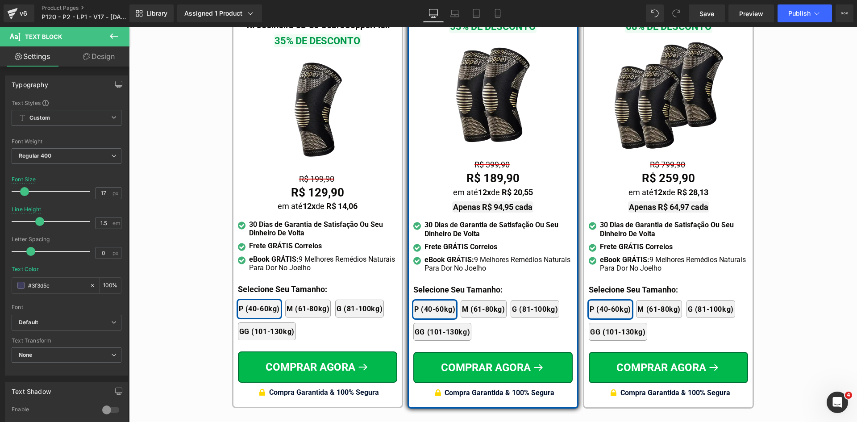
click at [316, 174] on span "Text Block" at bounding box center [313, 179] width 28 height 11
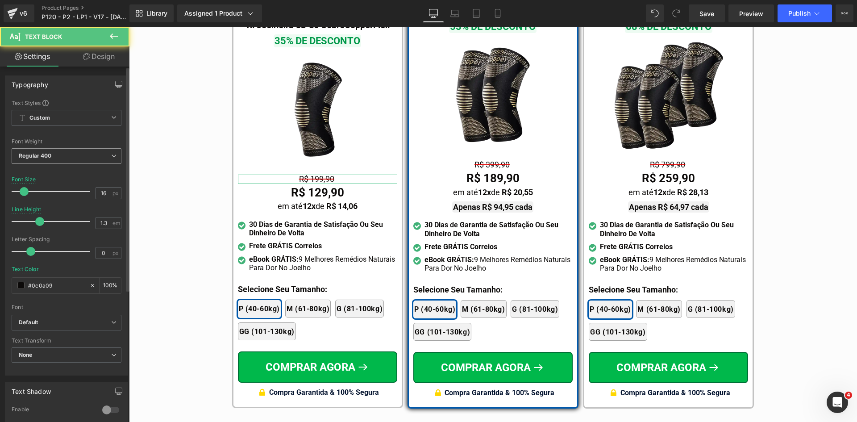
click at [67, 152] on span "Regular 400" at bounding box center [67, 156] width 110 height 16
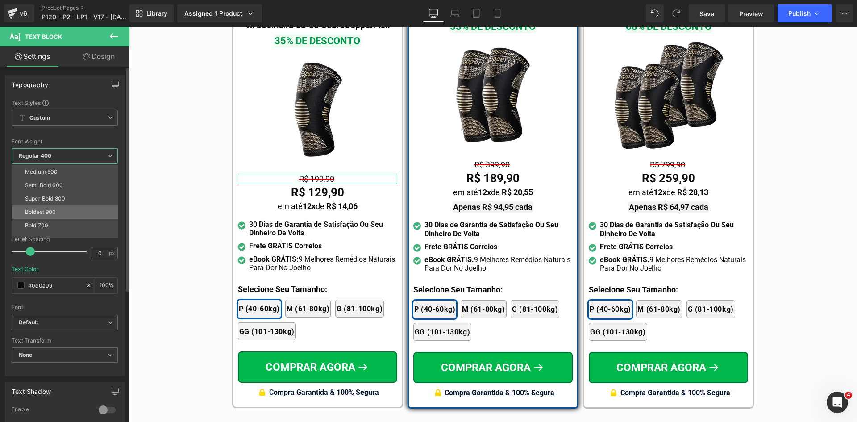
scroll to position [74, 0]
click at [45, 203] on div "Bold 700" at bounding box center [36, 204] width 23 height 6
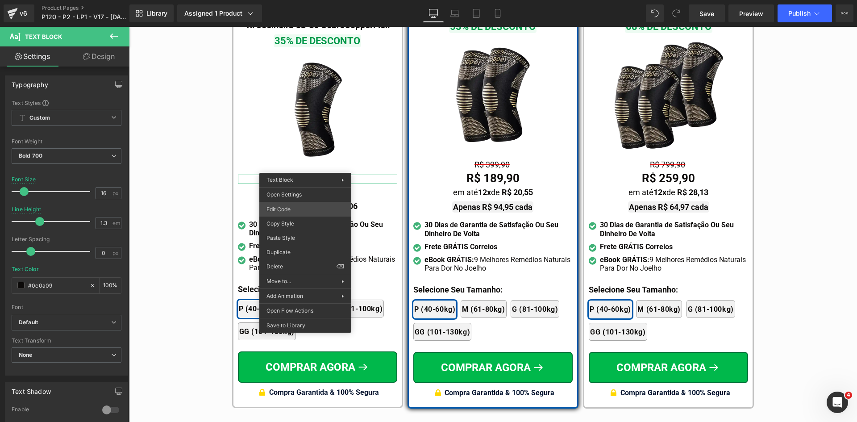
click at [287, 0] on div "Text Block You are previewing how the will restyle your page. You can not edit …" at bounding box center [428, 0] width 857 height 0
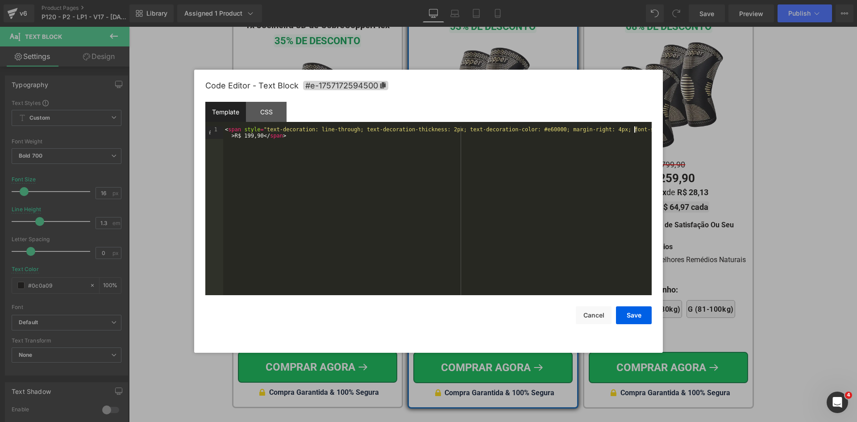
click at [634, 129] on div "< span style = "text-decoration: line-through; text-decoration-thickness: 2px; …" at bounding box center [437, 223] width 428 height 194
click at [626, 315] on button "Save" at bounding box center [634, 315] width 36 height 18
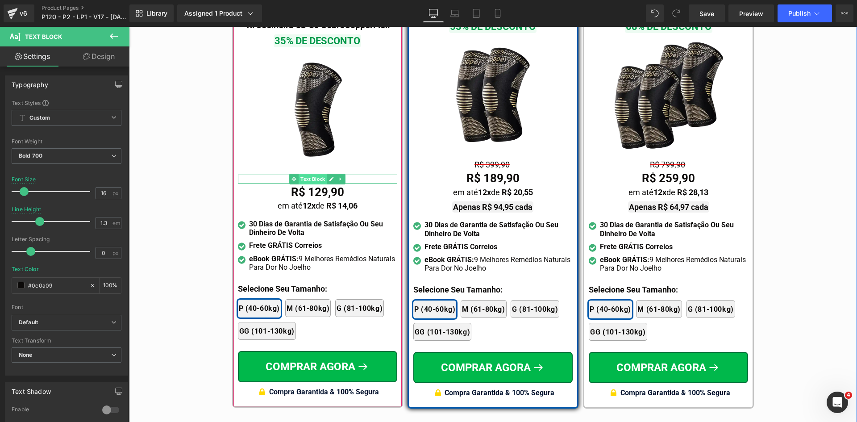
click at [312, 174] on span "Text Block" at bounding box center [313, 179] width 28 height 11
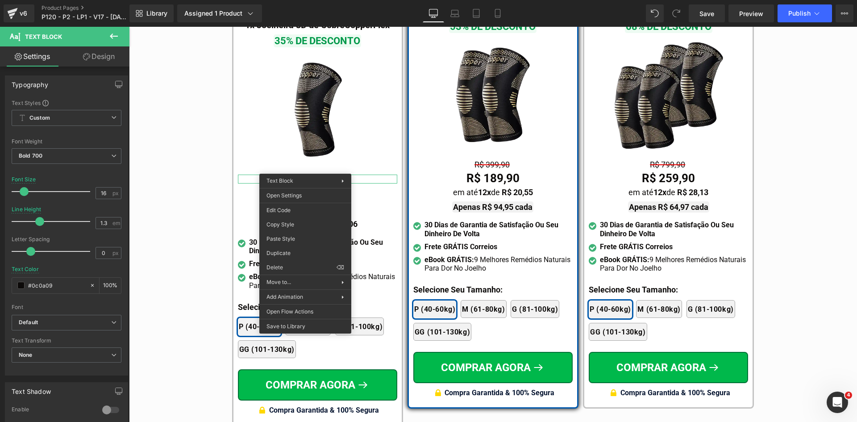
drag, startPoint x: 415, startPoint y: 292, endPoint x: 329, endPoint y: 174, distance: 145.6
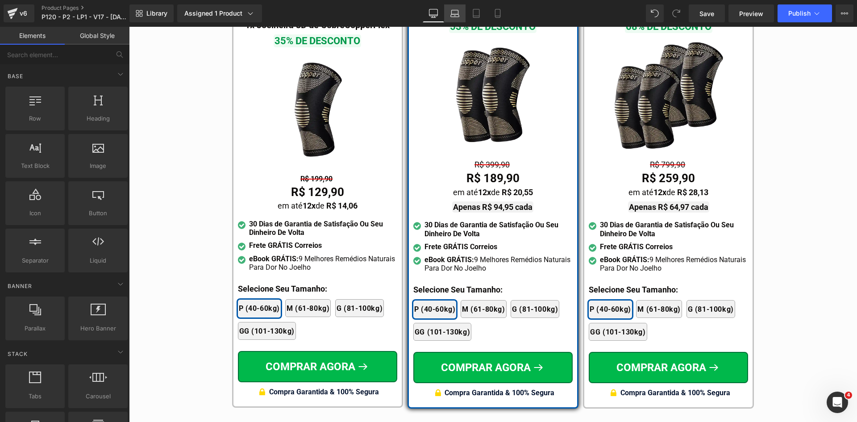
click at [458, 14] on icon at bounding box center [454, 13] width 9 height 9
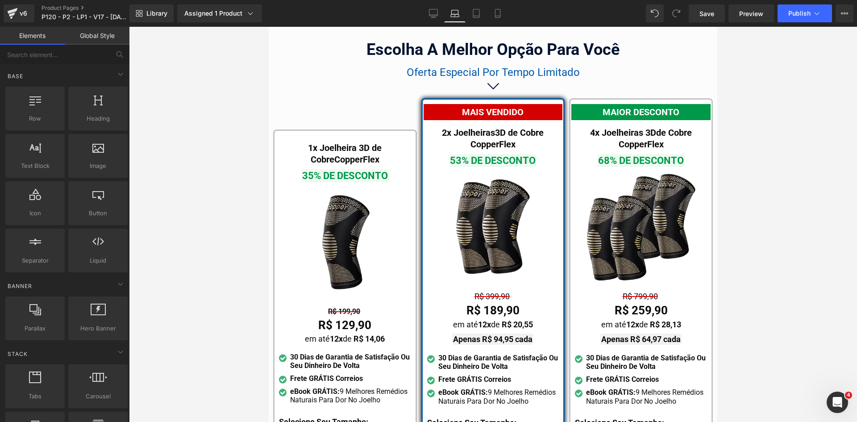
scroll to position [5576, 0]
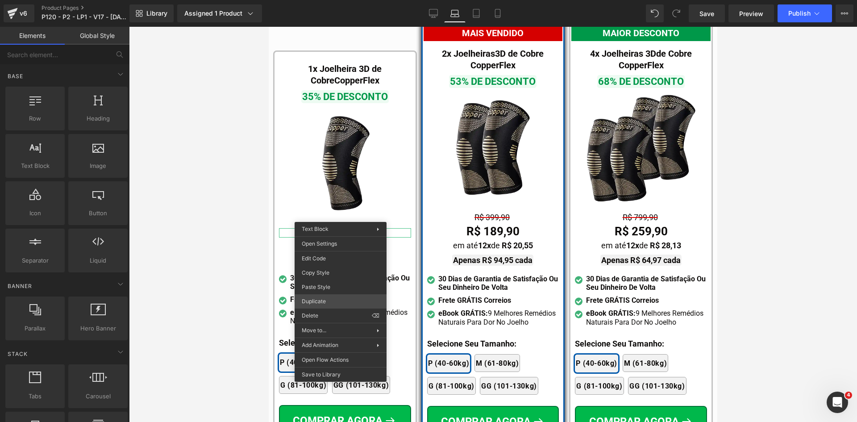
drag, startPoint x: 589, startPoint y: 329, endPoint x: 344, endPoint y: 253, distance: 256.8
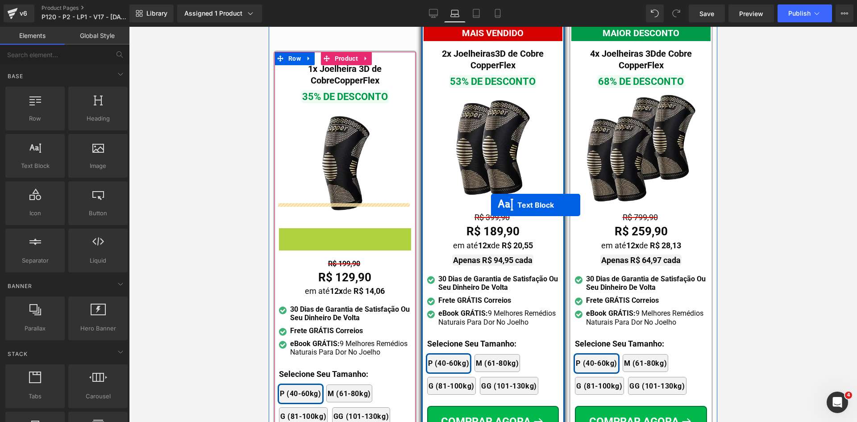
drag, startPoint x: 487, startPoint y: 202, endPoint x: 491, endPoint y: 205, distance: 4.8
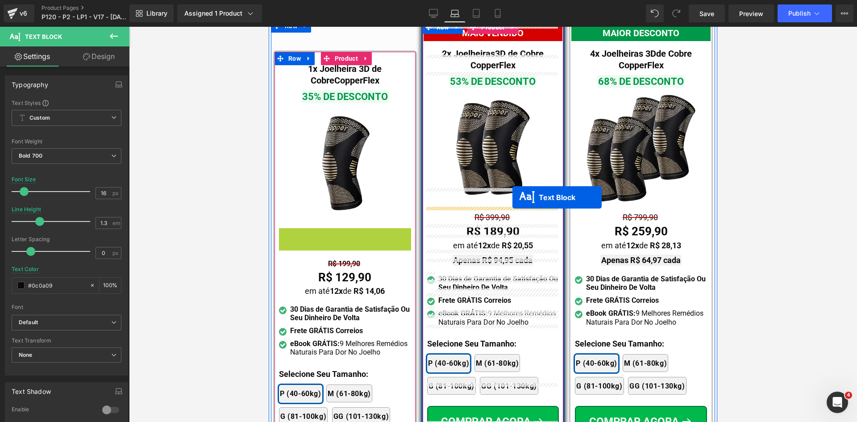
drag, startPoint x: 491, startPoint y: 202, endPoint x: 512, endPoint y: 197, distance: 21.4
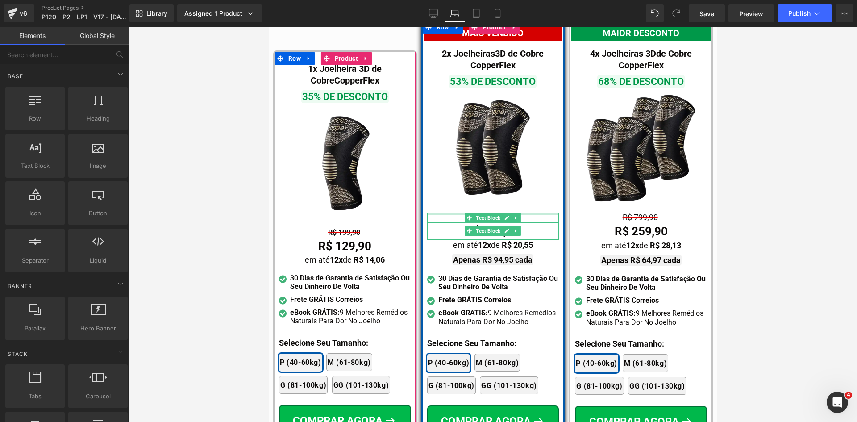
click at [447, 213] on div "R$ 199,90" at bounding box center [493, 217] width 132 height 9
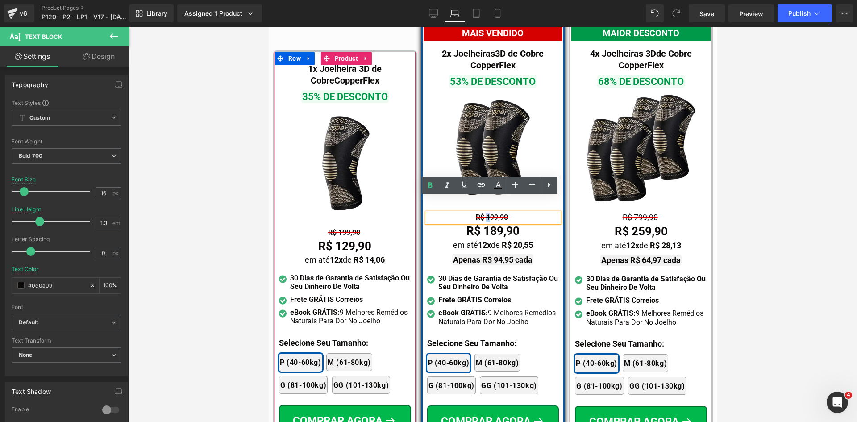
click at [485, 213] on span "R$ 199,90" at bounding box center [492, 217] width 32 height 8
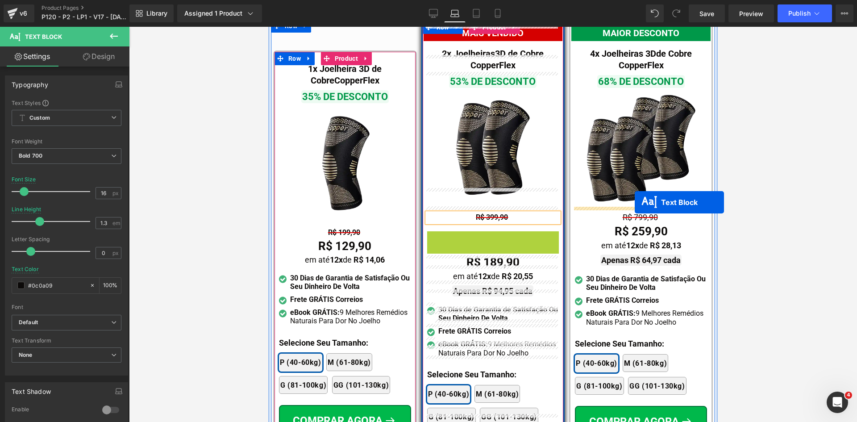
drag, startPoint x: 490, startPoint y: 219, endPoint x: 635, endPoint y: 202, distance: 145.5
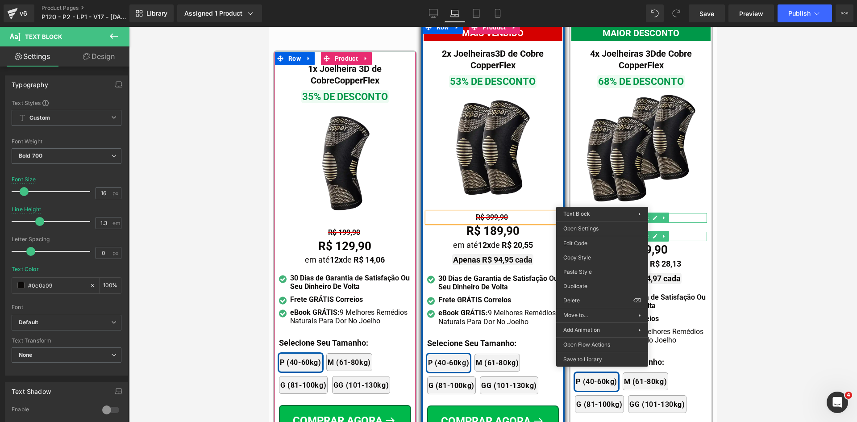
drag, startPoint x: 842, startPoint y: 328, endPoint x: 610, endPoint y: 240, distance: 248.1
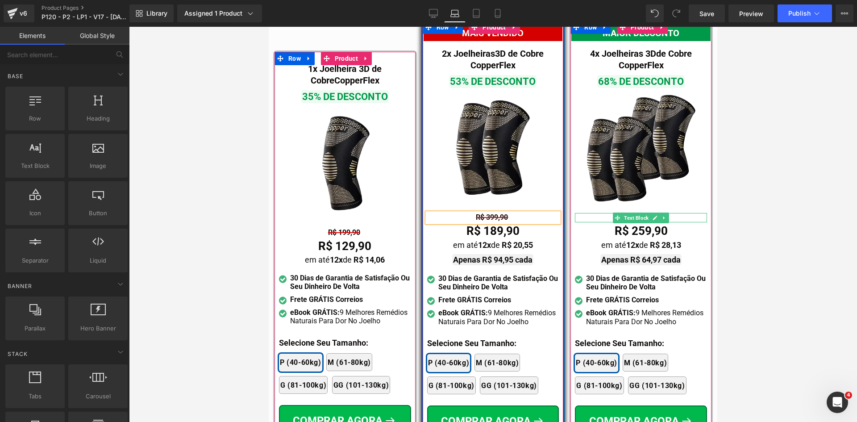
click at [596, 213] on div "R$ 399,90" at bounding box center [641, 217] width 132 height 9
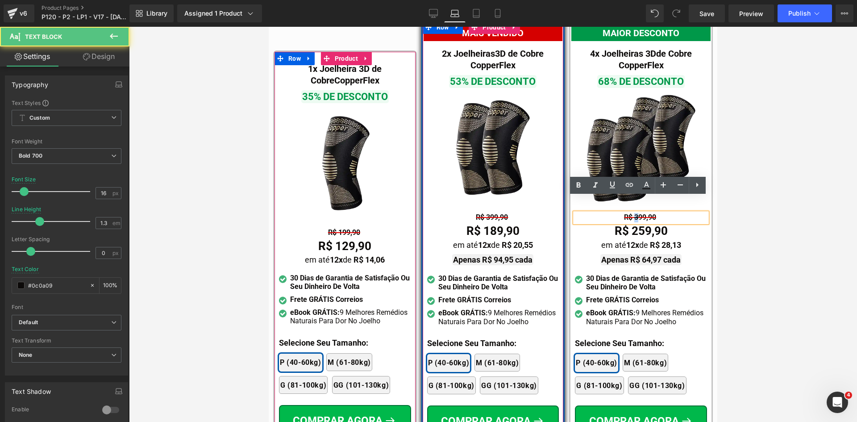
click at [633, 213] on span "R$ 399,90" at bounding box center [640, 217] width 32 height 8
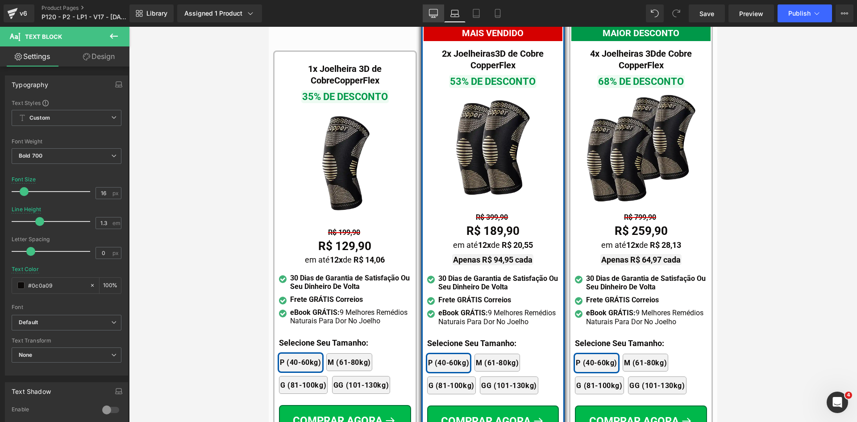
click at [433, 13] on icon at bounding box center [433, 13] width 9 height 9
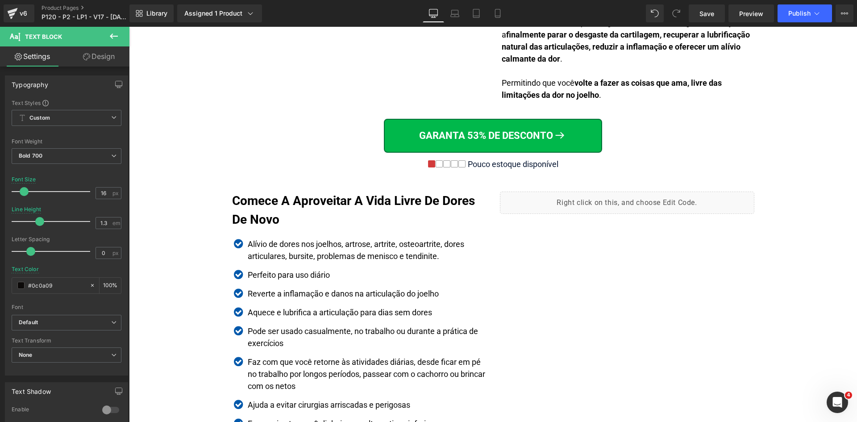
scroll to position [1378, 0]
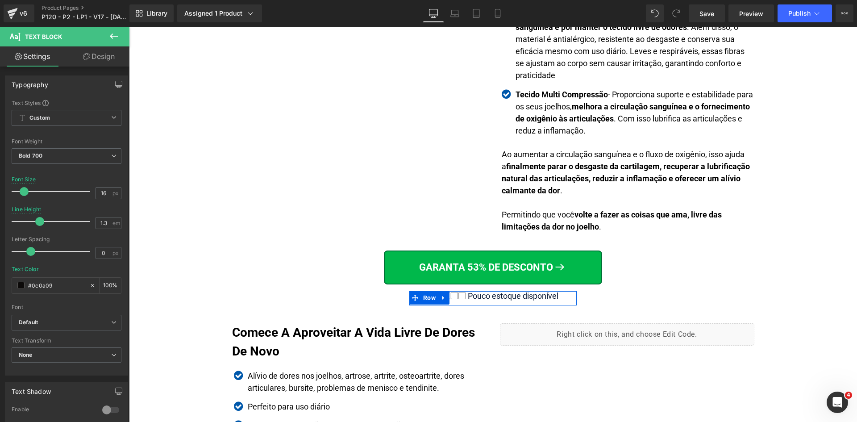
click at [542, 295] on div "Pouco estoque disponível" at bounding box center [511, 296] width 93 height 10
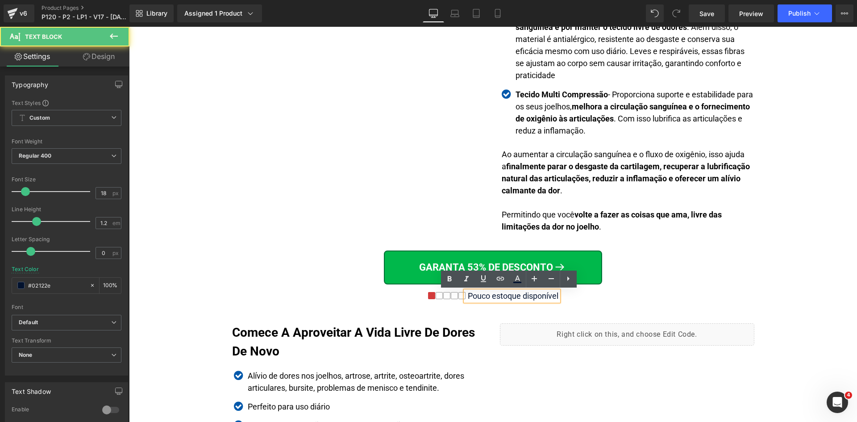
click at [542, 295] on div "Pouco estoque disponível" at bounding box center [511, 296] width 93 height 10
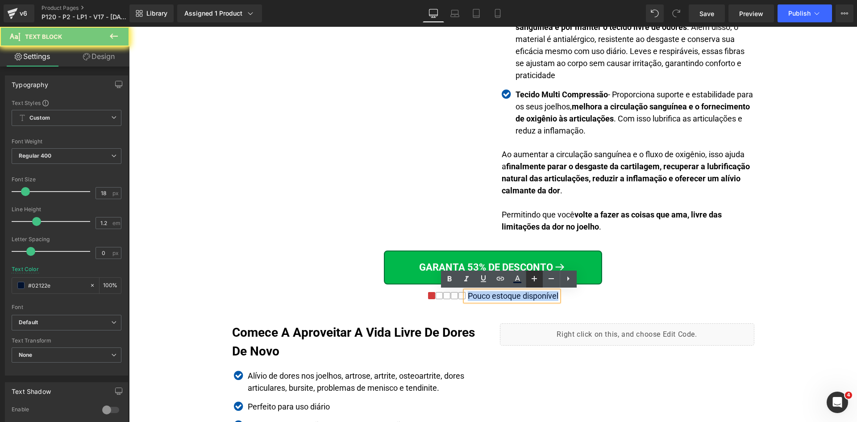
copy div "Pouco estoque disponível"
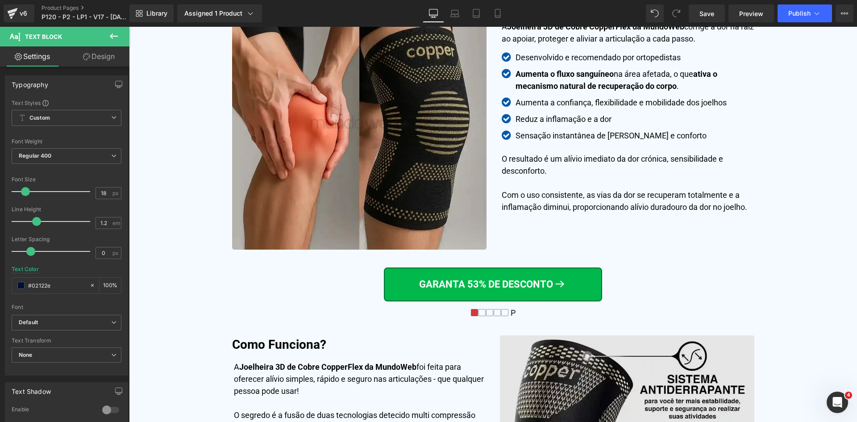
scroll to position [2092, 0]
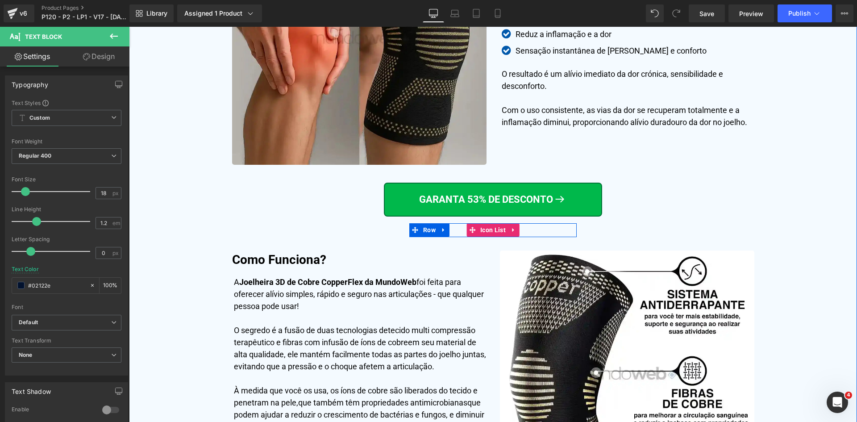
click at [536, 228] on div "Icon Icon Icon Icon Icon Icon List Hoz P Text Block" at bounding box center [492, 230] width 167 height 14
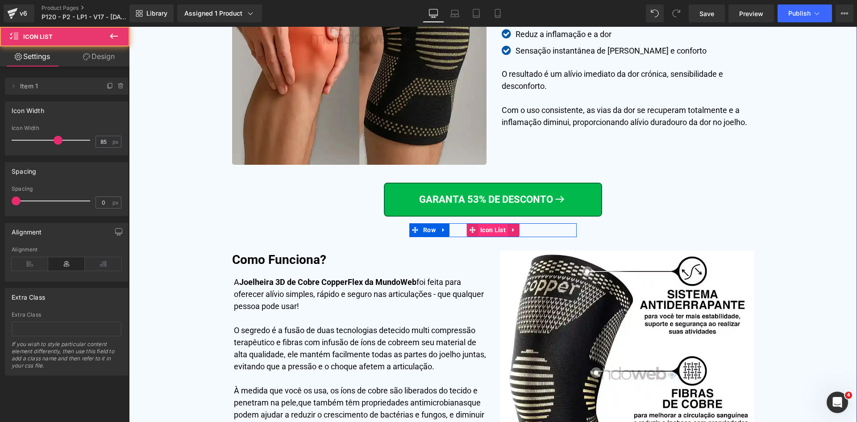
click at [496, 228] on span "Icon List" at bounding box center [493, 229] width 30 height 13
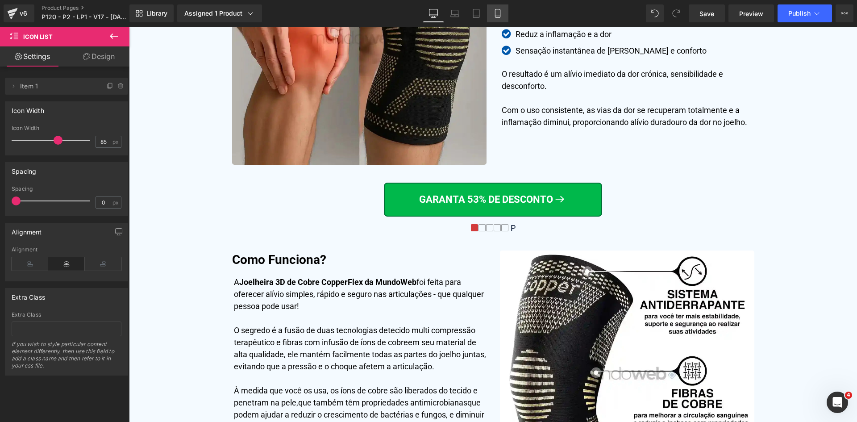
click at [497, 15] on icon at bounding box center [497, 13] width 9 height 9
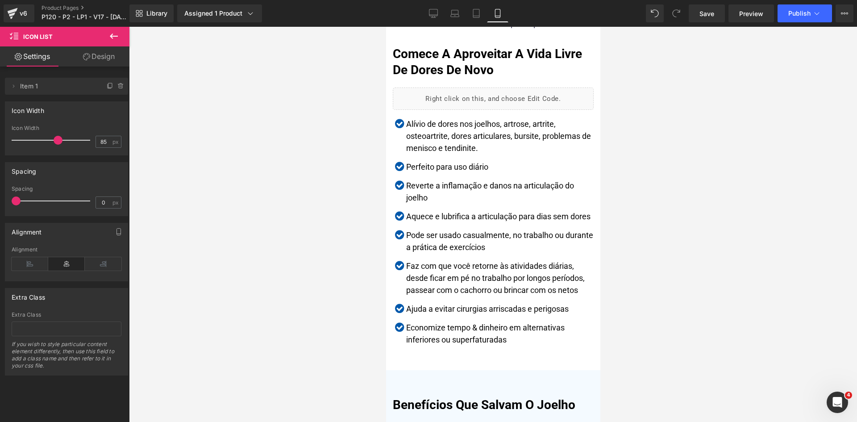
scroll to position [2805, 0]
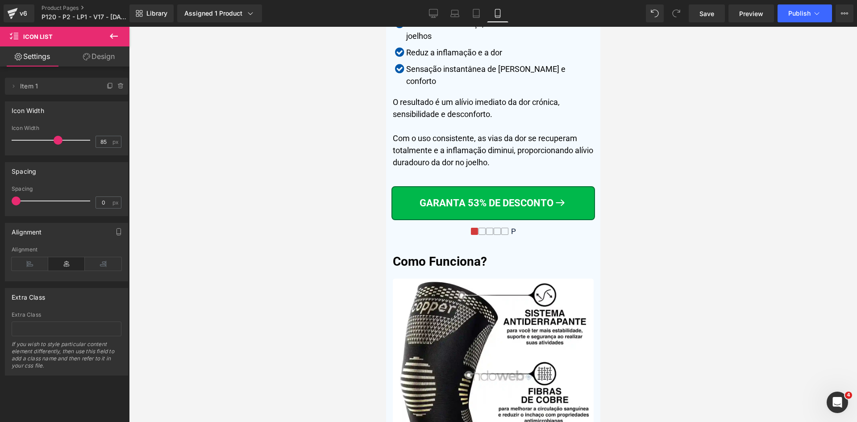
click at [510, 227] on div "Icon Icon Icon Icon Icon Icon List Hoz P Text Block" at bounding box center [492, 233] width 167 height 13
click at [510, 231] on icon at bounding box center [509, 233] width 5 height 5
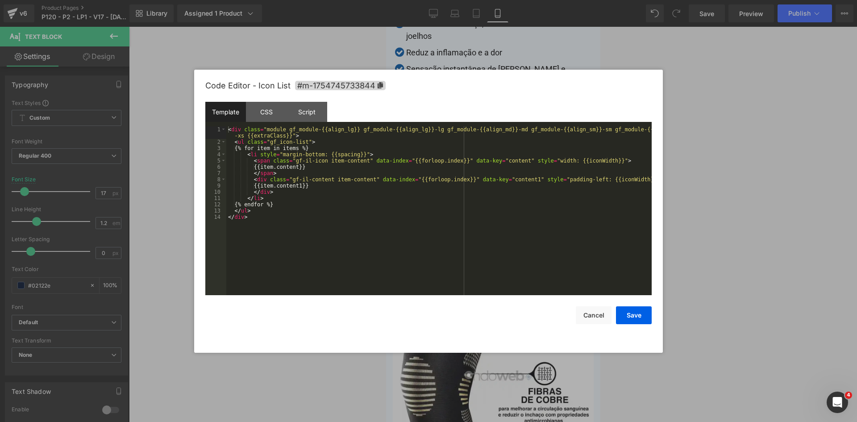
click at [448, 0] on div "Icon List You are previewing how the will restyle your page. You can not edit E…" at bounding box center [428, 0] width 857 height 0
click at [582, 313] on button "Cancel" at bounding box center [594, 315] width 36 height 18
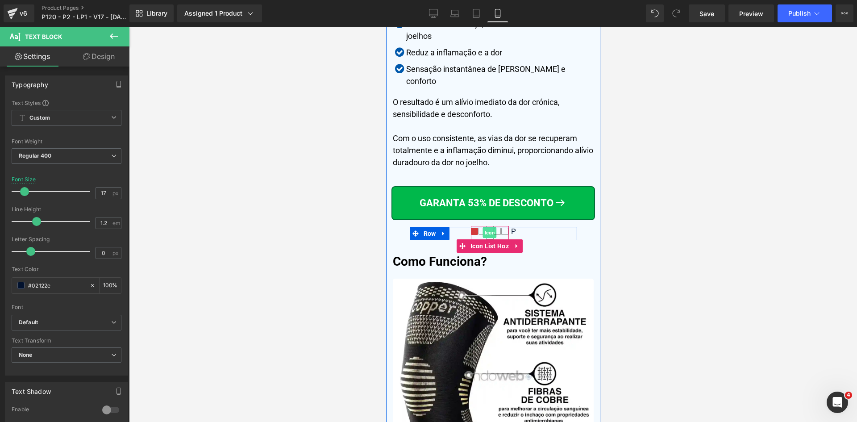
click at [485, 229] on span "Icon" at bounding box center [489, 232] width 14 height 11
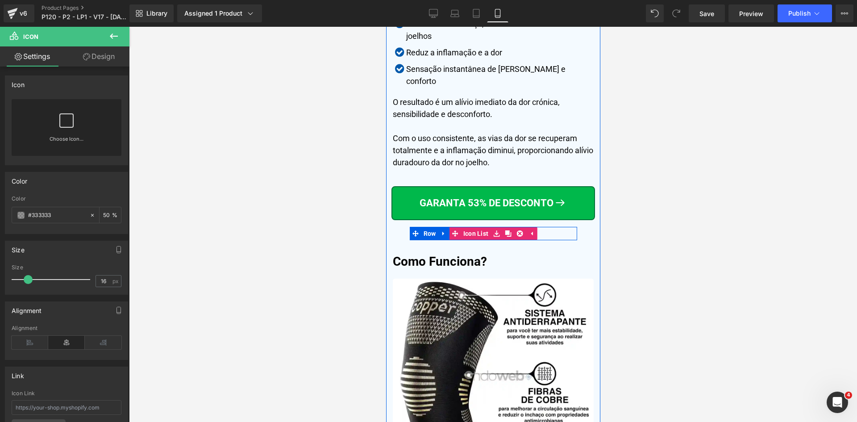
click at [507, 230] on icon at bounding box center [507, 233] width 6 height 6
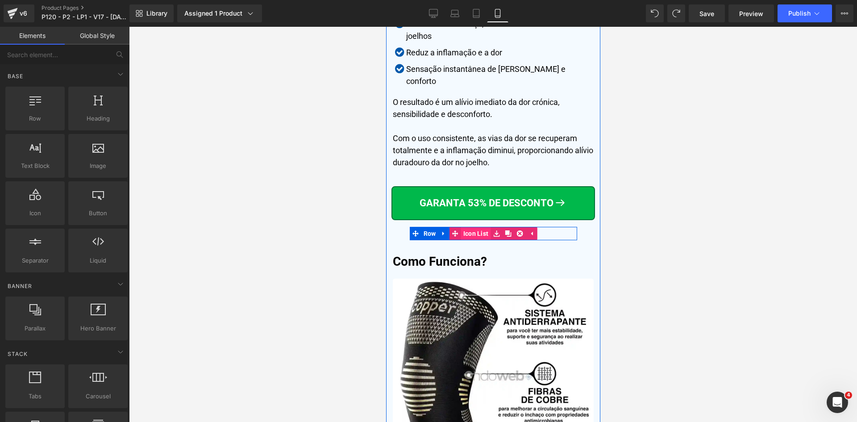
click at [467, 227] on link "Icon List" at bounding box center [470, 233] width 42 height 13
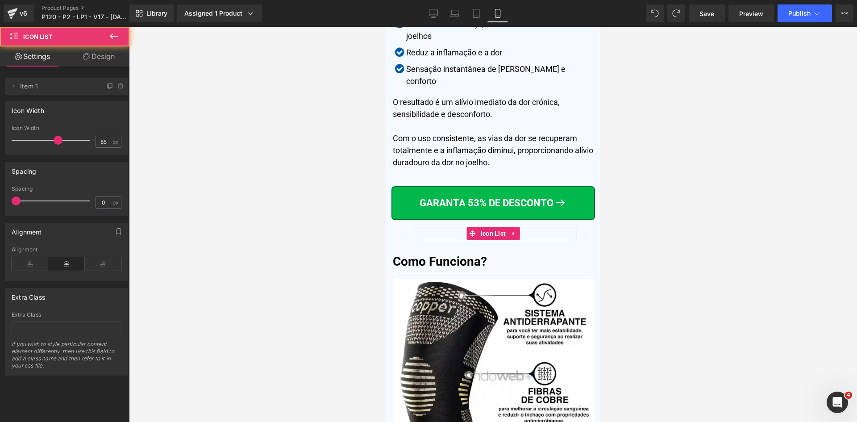
drag, startPoint x: 95, startPoint y: 54, endPoint x: 87, endPoint y: 60, distance: 10.2
click at [93, 54] on link "Design" at bounding box center [98, 56] width 65 height 20
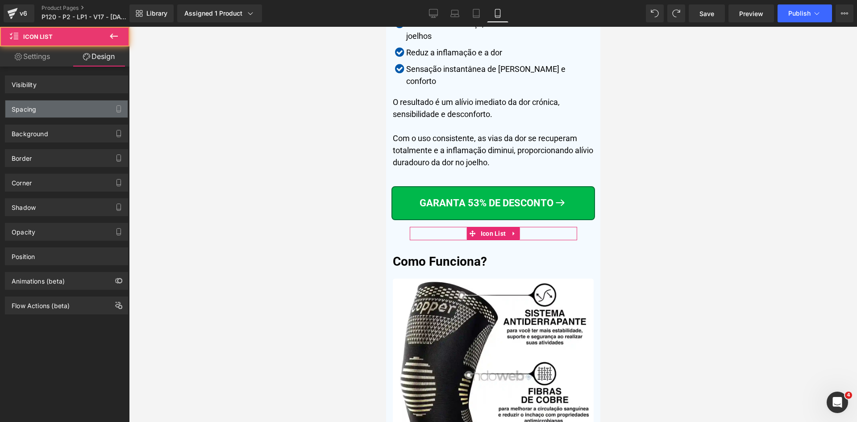
click at [23, 117] on div "Visibility 0|0|0|0 Spacing [GEOGRAPHIC_DATA] [GEOGRAPHIC_DATA] Background Backg…" at bounding box center [66, 190] width 133 height 248
click at [23, 114] on div "Spacing" at bounding box center [66, 108] width 122 height 17
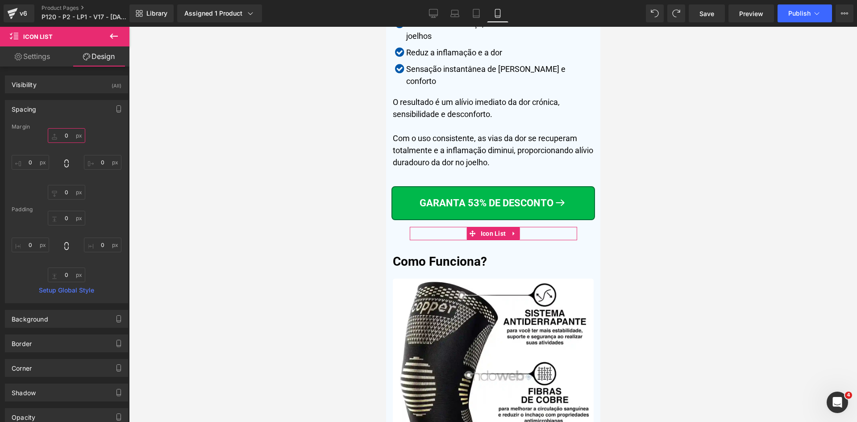
click at [67, 131] on input "0" at bounding box center [66, 135] width 37 height 15
click at [64, 218] on input "0" at bounding box center [66, 218] width 37 height 15
type input "20"
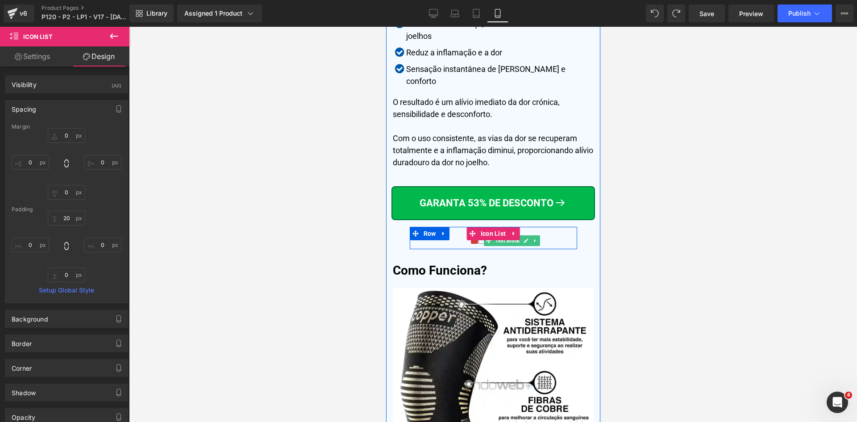
click at [510, 240] on span "Text Block" at bounding box center [507, 240] width 28 height 11
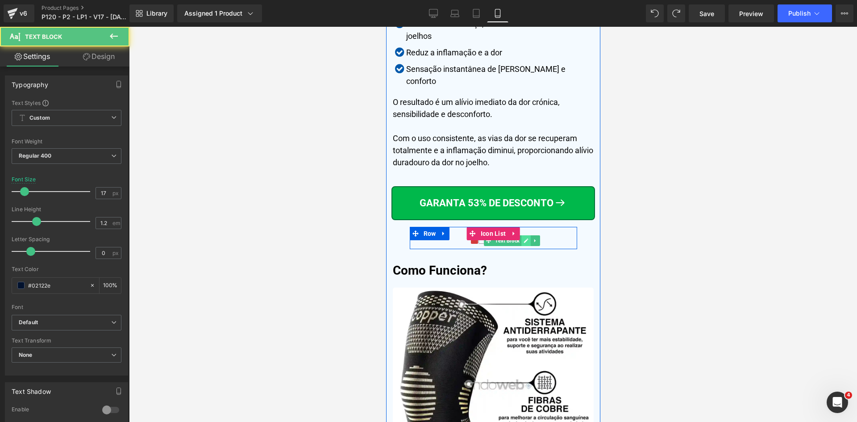
click at [523, 238] on icon at bounding box center [525, 240] width 5 height 5
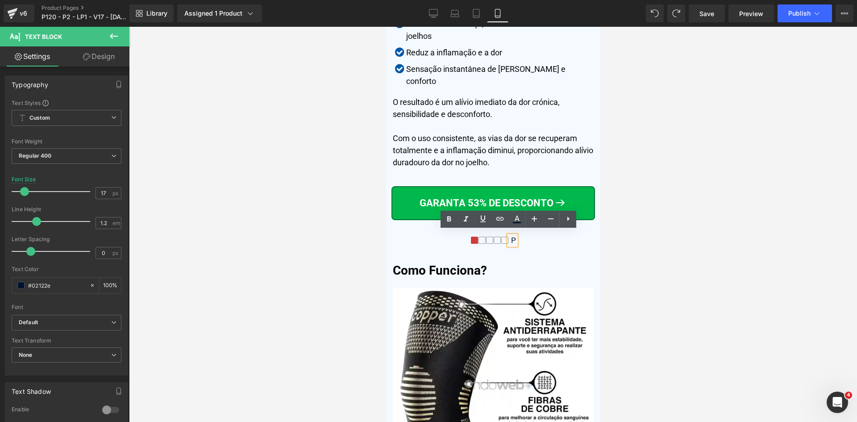
click at [511, 236] on div "P" at bounding box center [511, 240] width 7 height 9
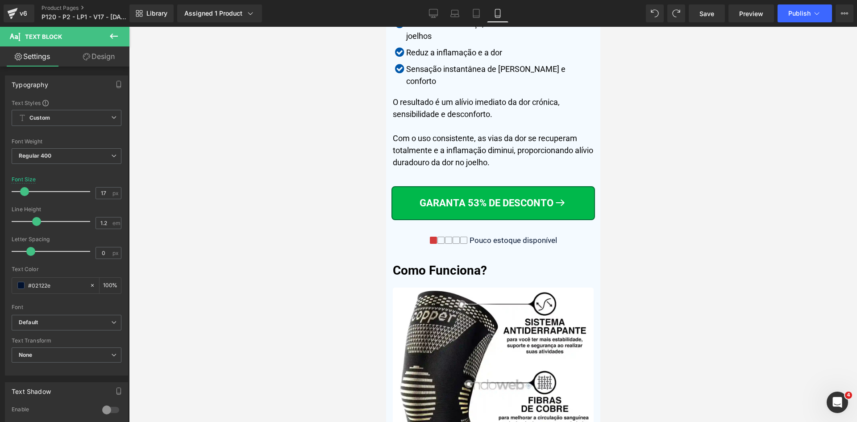
click at [683, 241] on div at bounding box center [493, 224] width 728 height 395
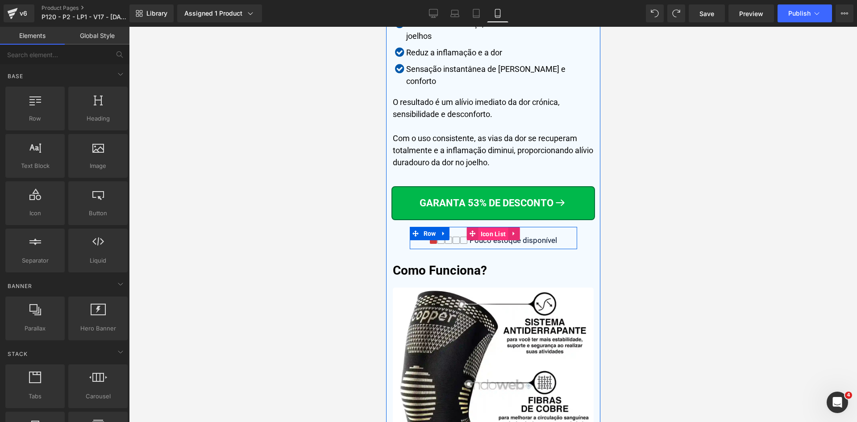
click at [488, 231] on span "Icon List" at bounding box center [493, 233] width 30 height 13
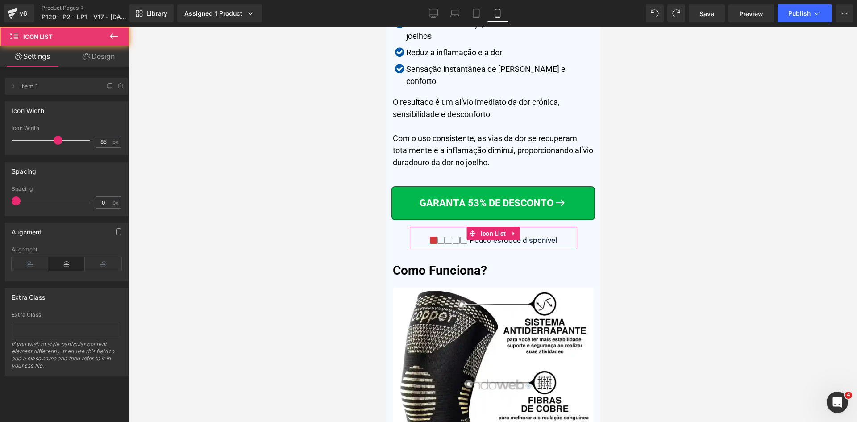
click at [91, 59] on link "Design" at bounding box center [98, 56] width 65 height 20
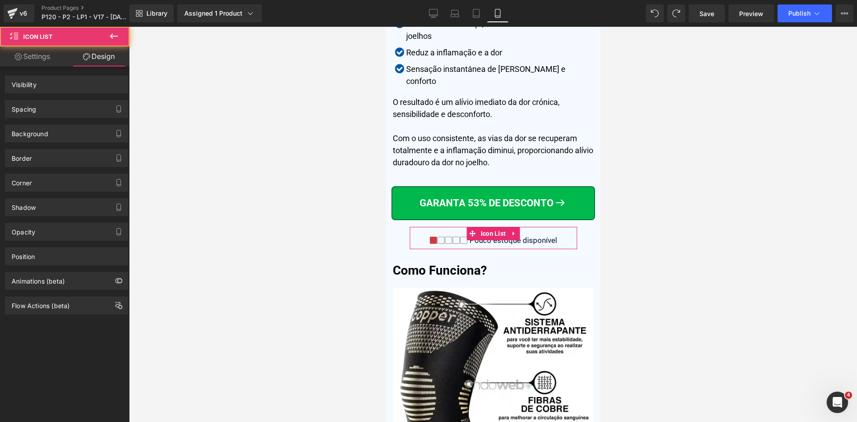
click at [31, 108] on div "Spacing" at bounding box center [24, 106] width 25 height 12
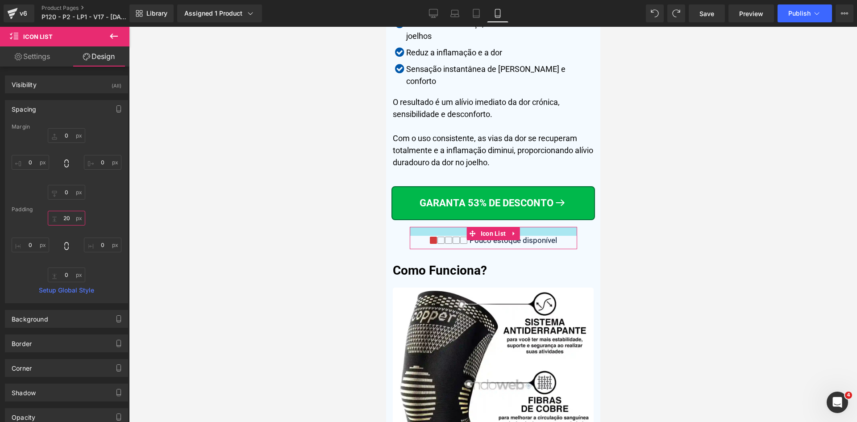
click at [67, 215] on input "text" at bounding box center [66, 218] width 37 height 15
type input ","
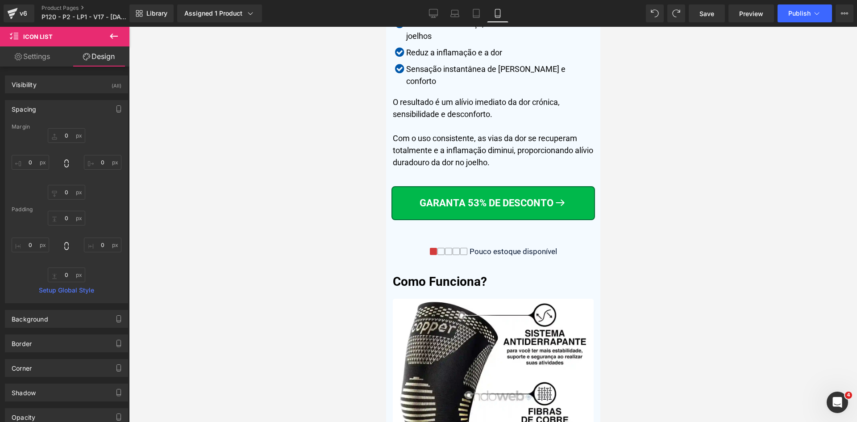
click at [328, 213] on div at bounding box center [493, 224] width 728 height 395
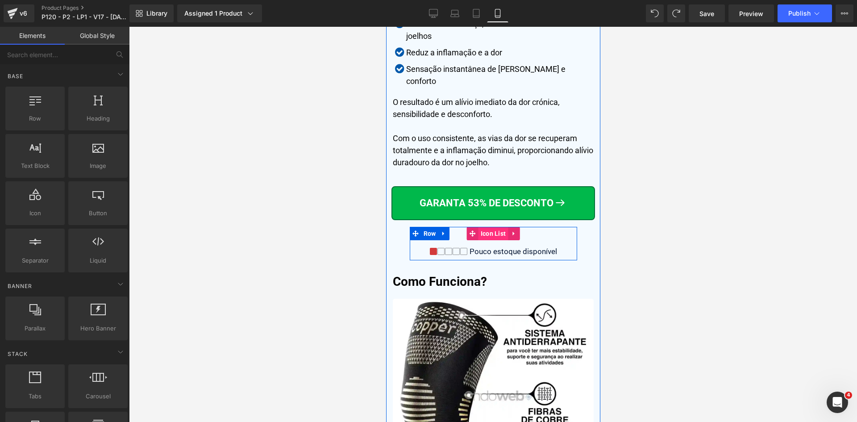
click at [482, 230] on span "Icon List" at bounding box center [493, 233] width 30 height 13
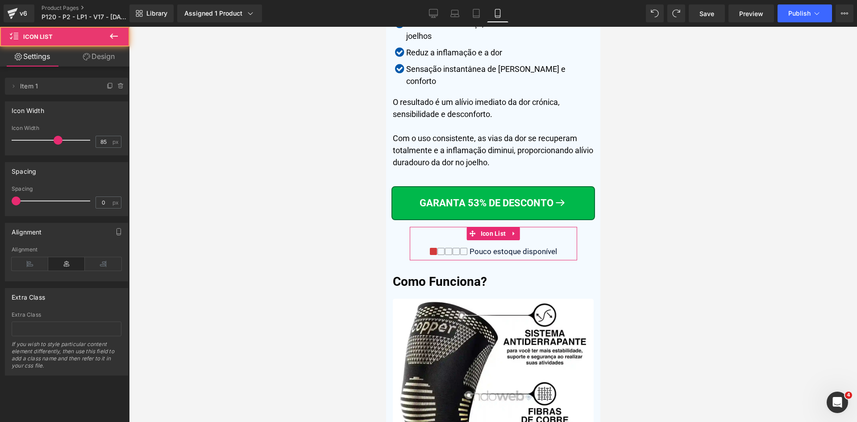
click at [99, 60] on link "Design" at bounding box center [98, 56] width 65 height 20
click at [0, 0] on div "Spacing" at bounding box center [0, 0] width 0 height 0
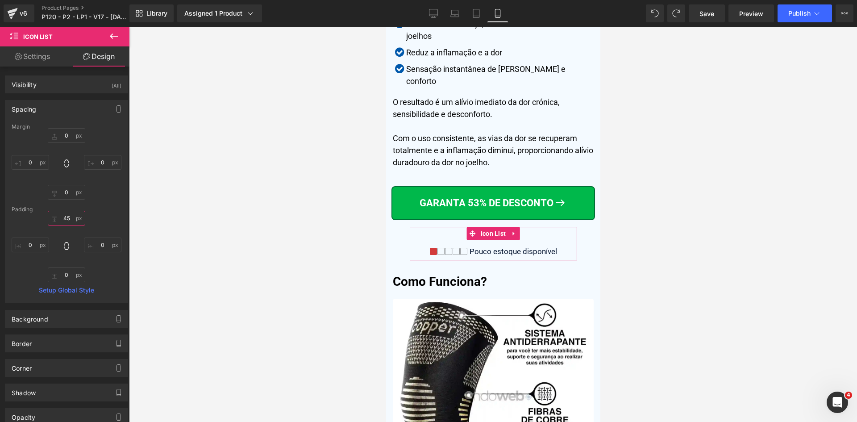
click at [61, 223] on input "45" at bounding box center [66, 218] width 37 height 15
type input "0"
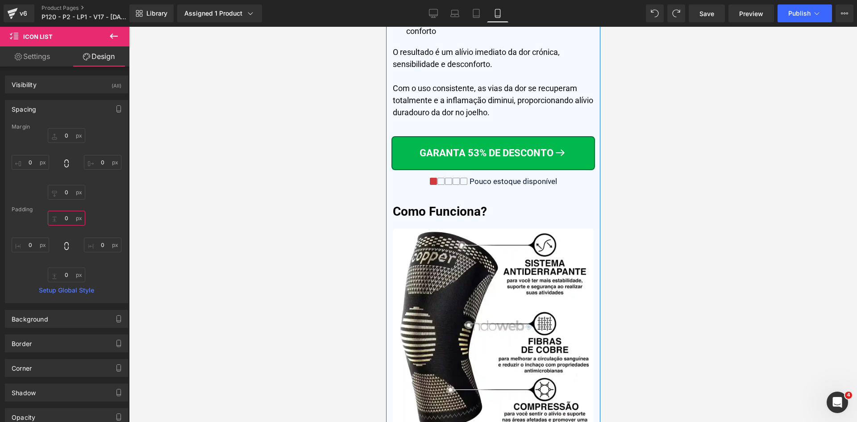
scroll to position [2850, 0]
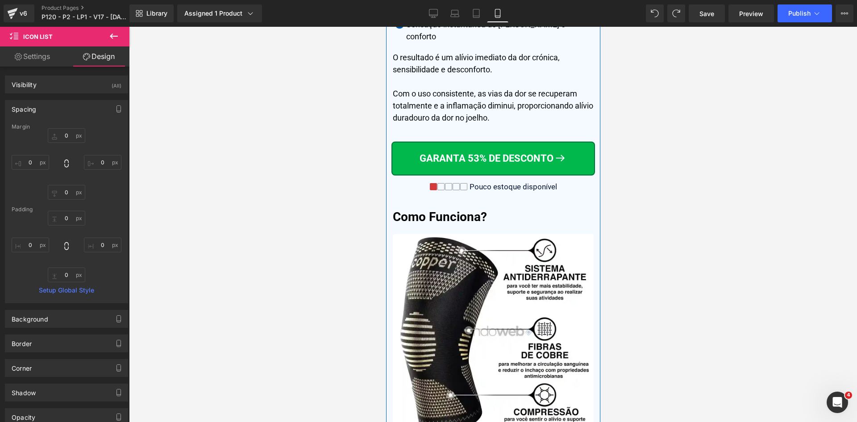
click at [538, 183] on div "Pouco estoque disponível" at bounding box center [512, 186] width 90 height 9
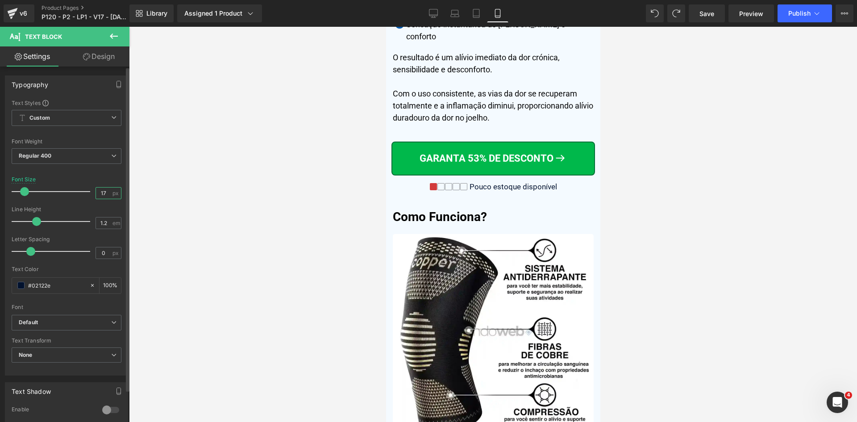
drag, startPoint x: 98, startPoint y: 191, endPoint x: 115, endPoint y: 190, distance: 17.0
click at [115, 190] on div "17 px" at bounding box center [109, 193] width 26 height 12
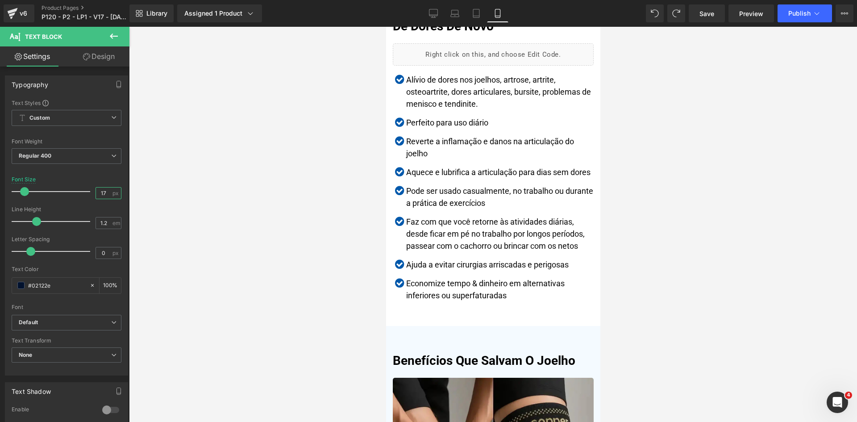
scroll to position [1823, 0]
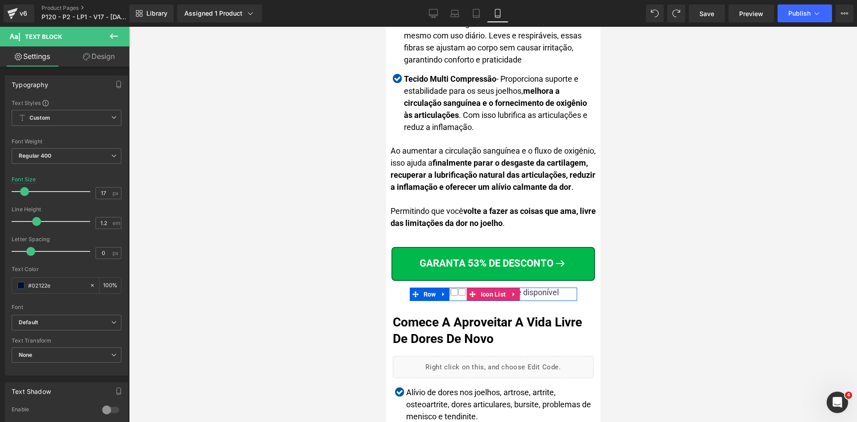
click at [547, 288] on div "Pouco estoque disponível" at bounding box center [511, 292] width 93 height 10
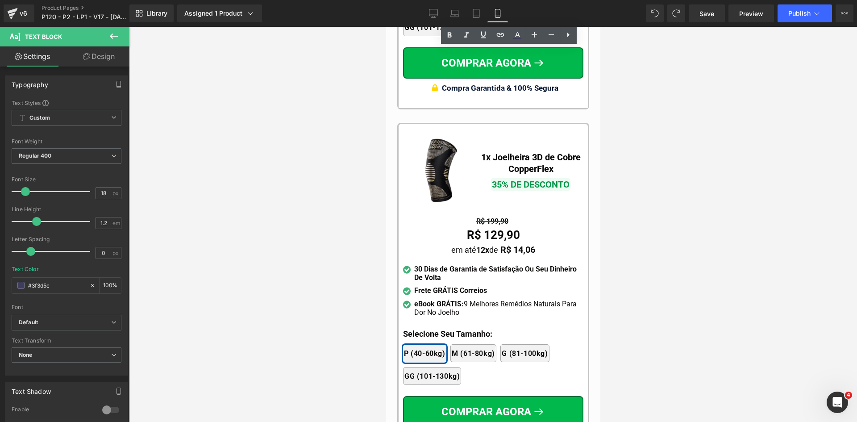
scroll to position [696, 0]
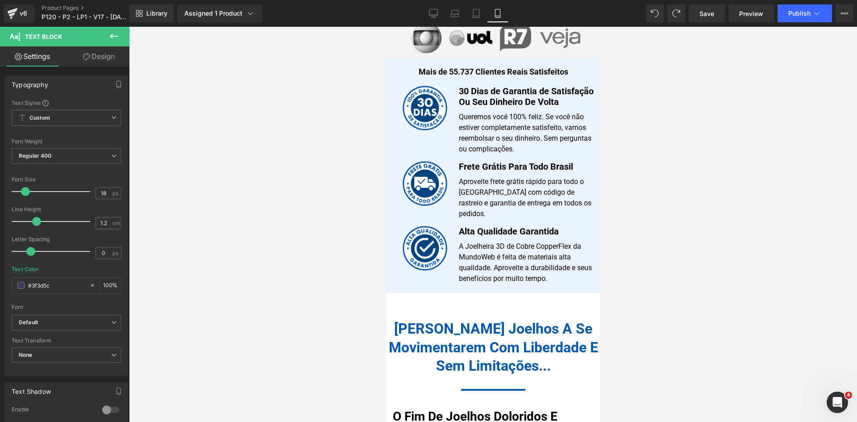
click at [420, 17] on div "Library Assigned 1 Product Product Preview Joelheira 3D de Cobre CopperFlex Man…" at bounding box center [492, 13] width 727 height 18
click at [431, 15] on icon at bounding box center [433, 15] width 8 height 0
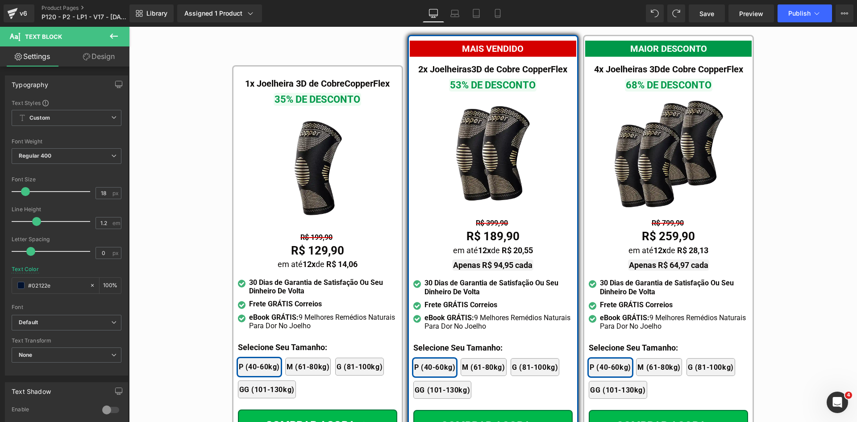
scroll to position [5268, 0]
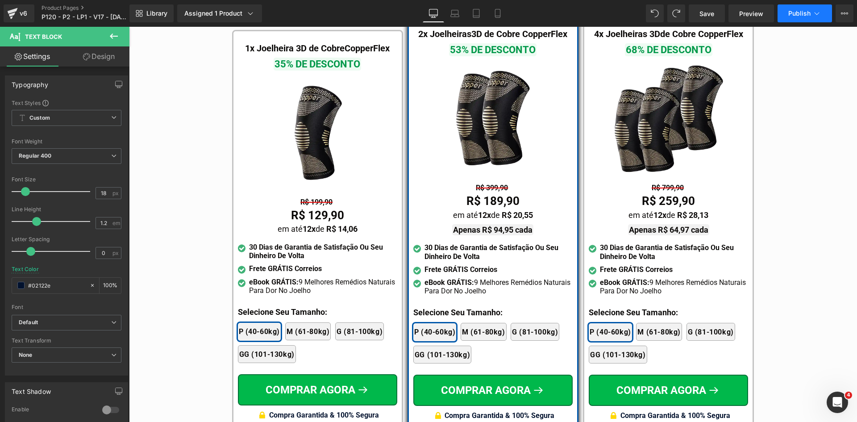
click at [815, 20] on button "Publish" at bounding box center [804, 13] width 54 height 18
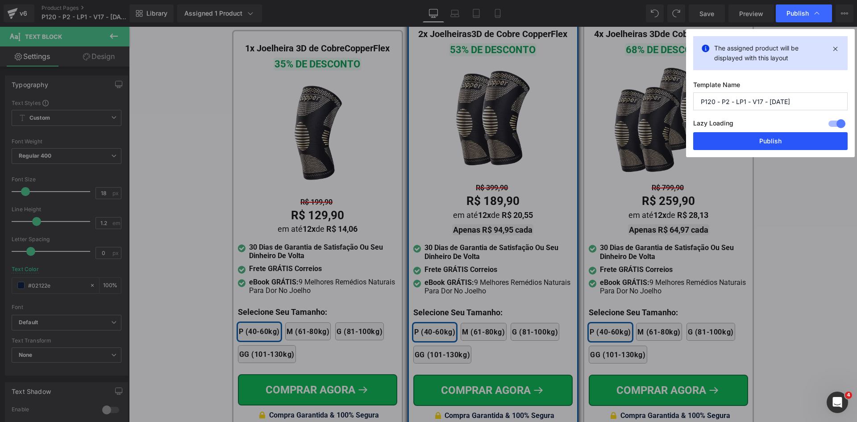
click at [777, 144] on button "Publish" at bounding box center [770, 141] width 154 height 18
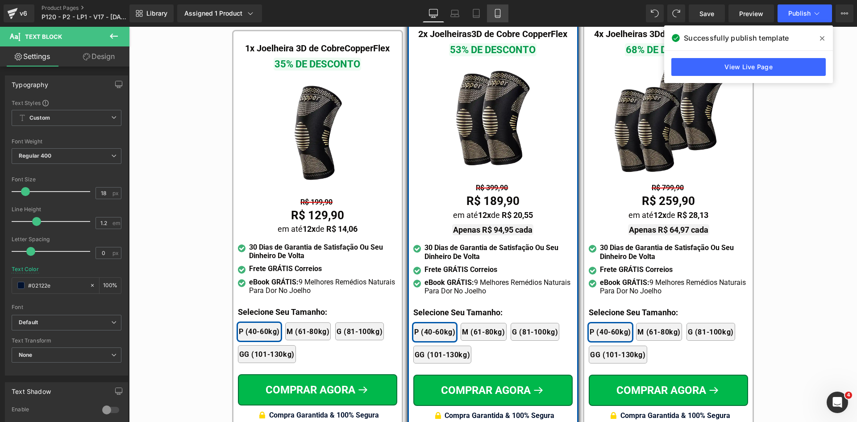
click at [499, 12] on icon at bounding box center [497, 13] width 9 height 9
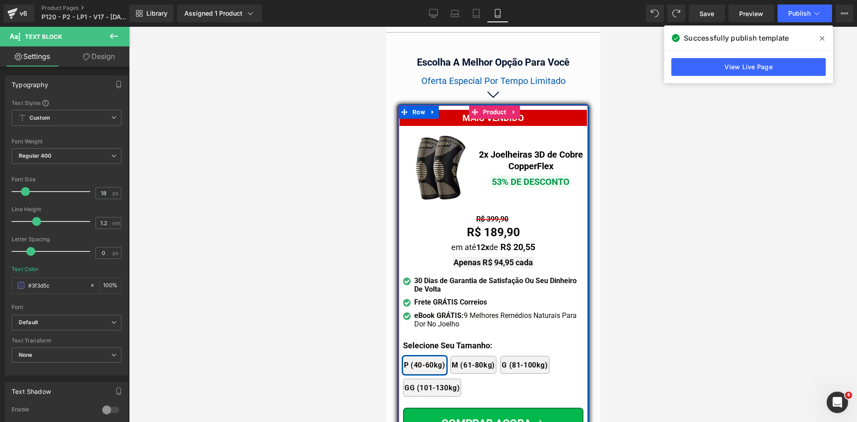
scroll to position [7847, 0]
